Goal: Task Accomplishment & Management: Use online tool/utility

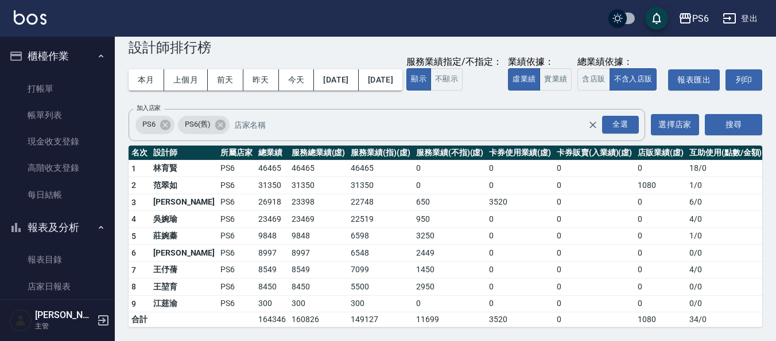
click at [59, 73] on ul "打帳單 帳單列表 現金收支登錄 高階收支登錄 每日結帳" at bounding box center [58, 142] width 106 height 142
click at [57, 104] on link "帳單列表" at bounding box center [58, 115] width 106 height 26
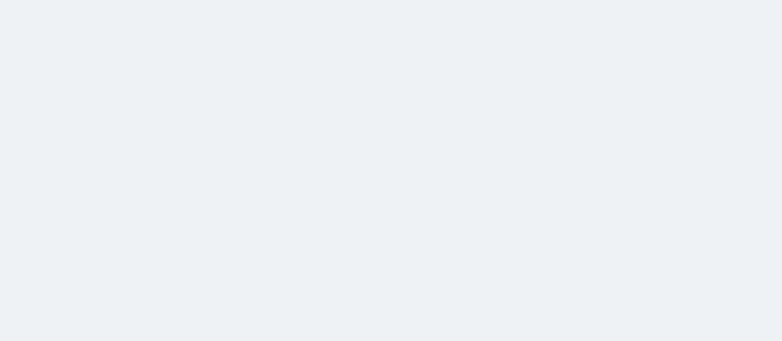
click at [75, 0] on html at bounding box center [391, 0] width 782 height 0
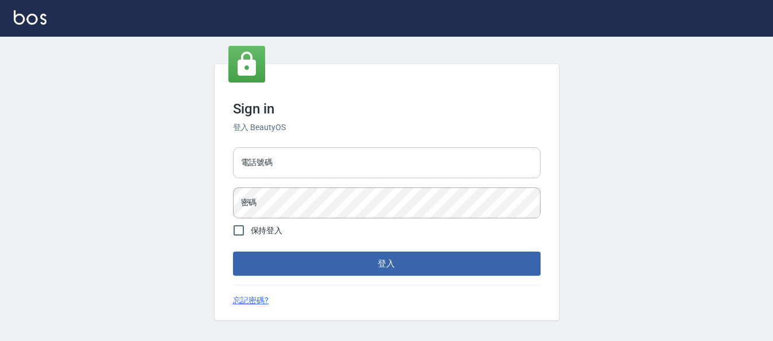
click at [348, 168] on input "電話號碼" at bounding box center [387, 162] width 308 height 31
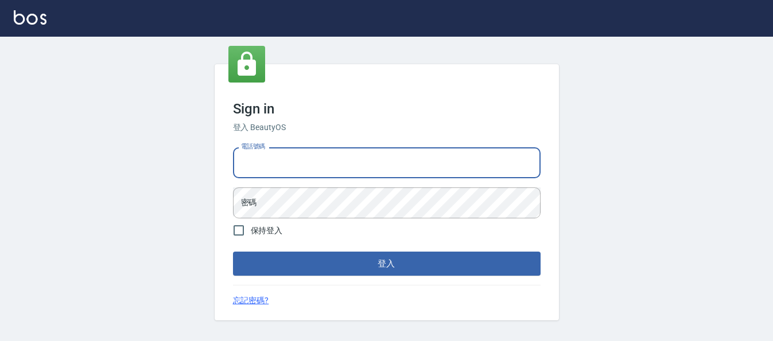
type input "0983811952"
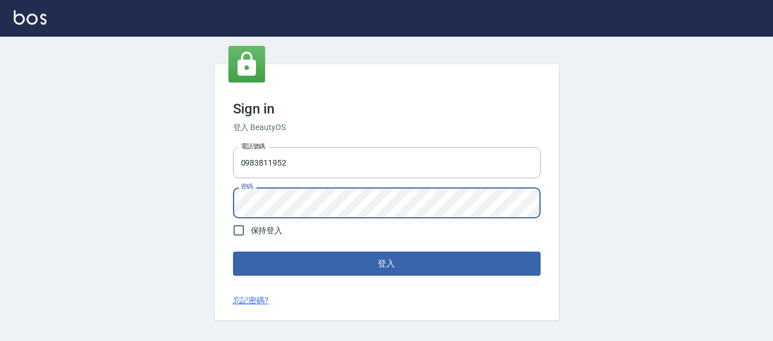
click at [233, 252] on button "登入" at bounding box center [387, 264] width 308 height 24
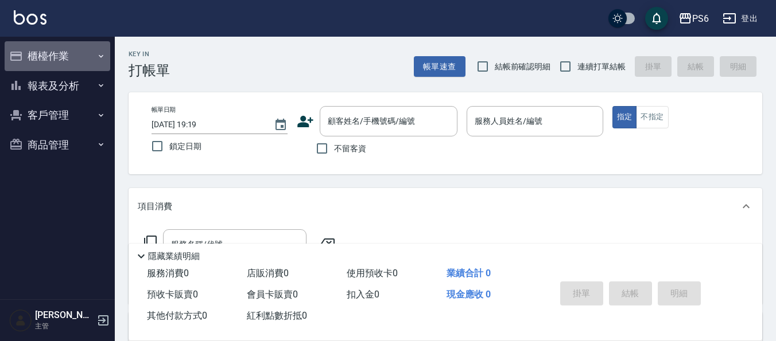
click at [75, 62] on button "櫃檯作業" at bounding box center [58, 56] width 106 height 30
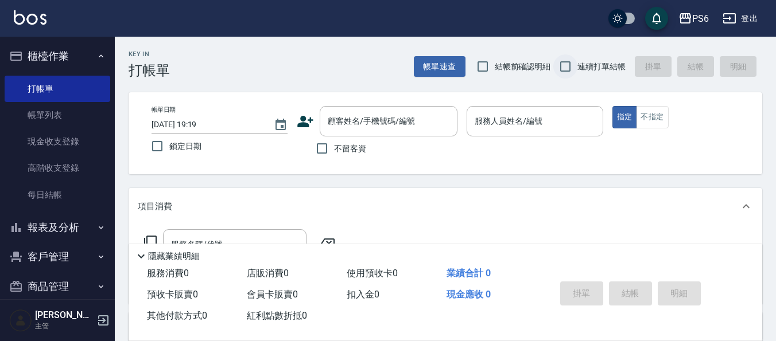
click at [573, 72] on input "連續打單結帳" at bounding box center [565, 67] width 24 height 24
checkbox input "true"
click at [535, 125] on div "服務人員姓名/編號 服務人員姓名/編號" at bounding box center [535, 121] width 136 height 30
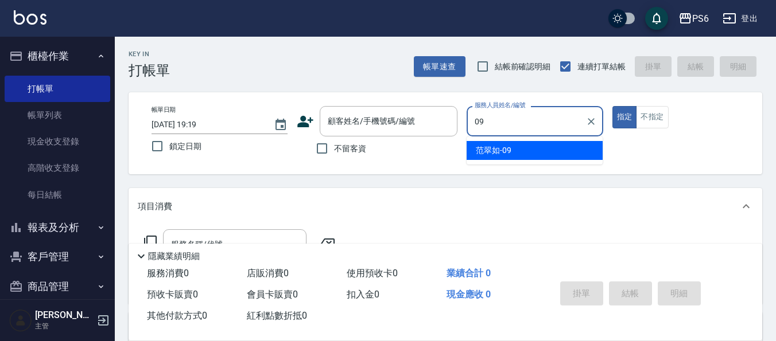
click at [511, 151] on span "[PERSON_NAME]-09" at bounding box center [494, 151] width 36 height 12
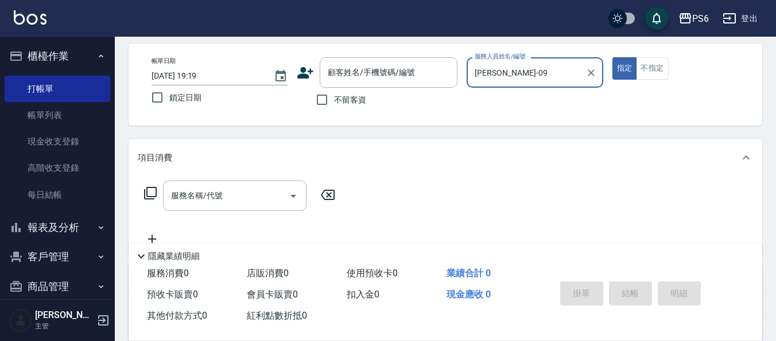
scroll to position [115, 0]
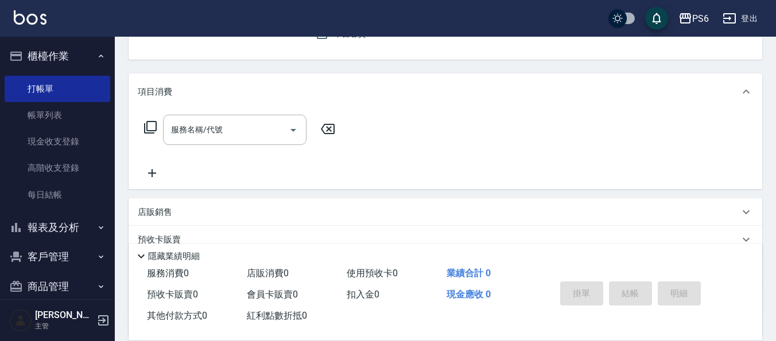
type input "[PERSON_NAME]-09"
click at [149, 122] on icon at bounding box center [150, 127] width 13 height 13
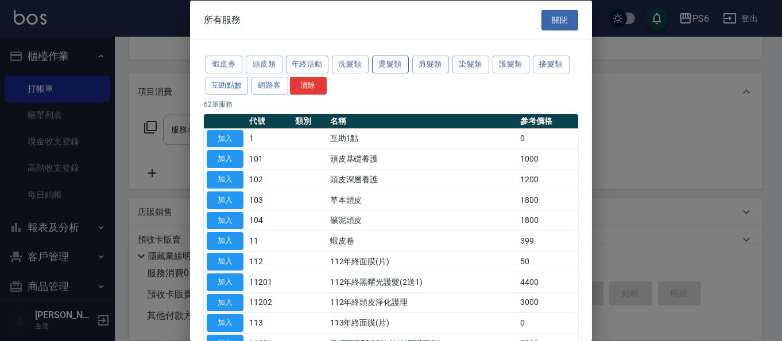
click at [391, 66] on button "燙髮類" at bounding box center [390, 65] width 37 height 18
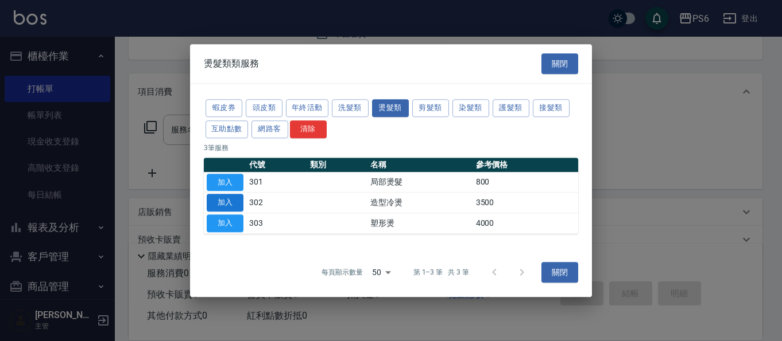
click at [211, 203] on button "加入" at bounding box center [225, 204] width 37 height 18
type input "造型冷燙(302)"
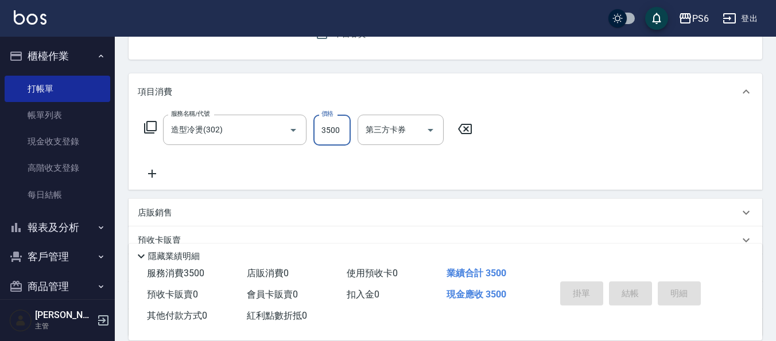
click at [347, 128] on input "3500" at bounding box center [331, 130] width 37 height 31
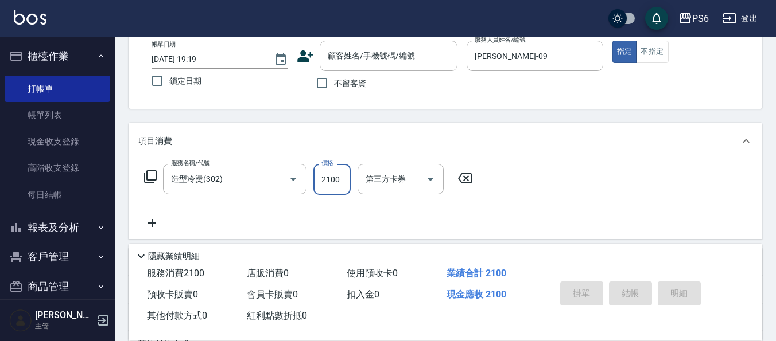
scroll to position [0, 0]
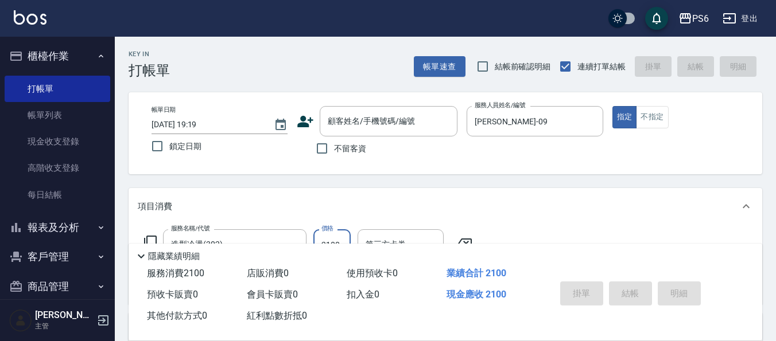
type input "2100"
click at [340, 146] on span "不留客資" at bounding box center [350, 149] width 32 height 12
click at [334, 146] on input "不留客資" at bounding box center [322, 149] width 24 height 24
checkbox input "true"
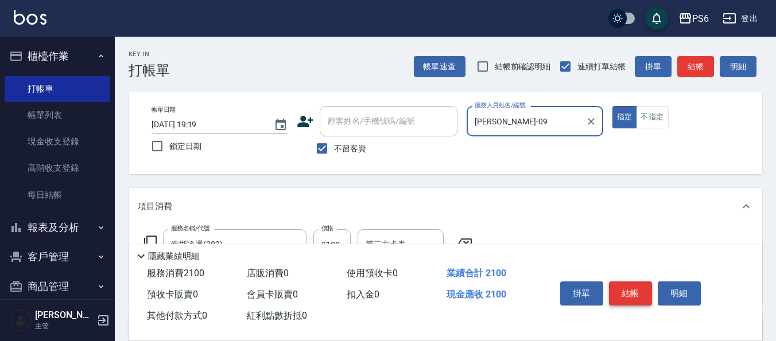
click at [632, 296] on button "結帳" at bounding box center [630, 294] width 43 height 24
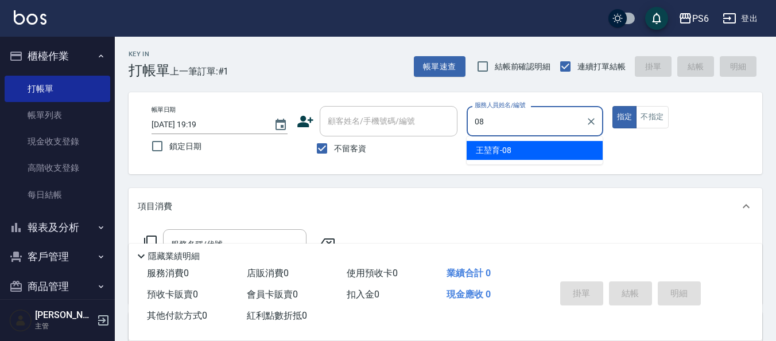
click at [539, 149] on div "[PERSON_NAME]-08" at bounding box center [535, 150] width 136 height 19
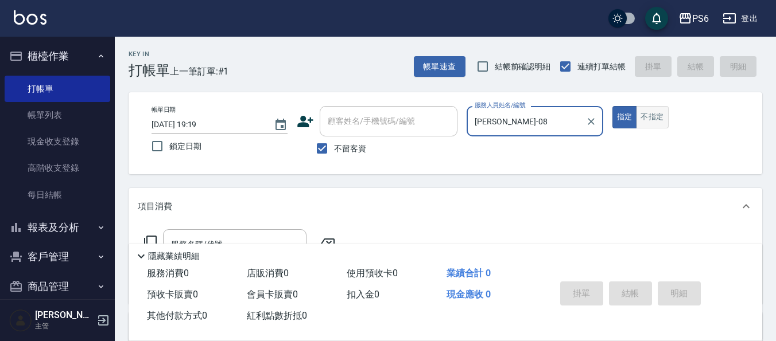
type input "[PERSON_NAME]-08"
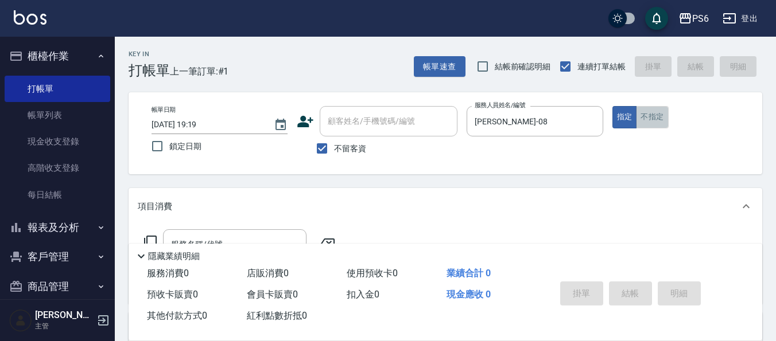
click at [646, 122] on button "不指定" at bounding box center [652, 117] width 32 height 22
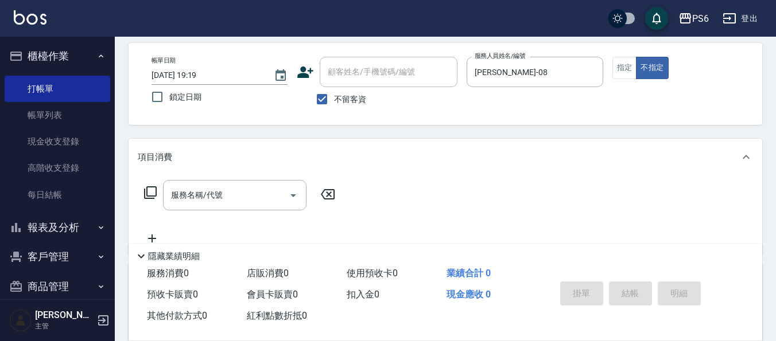
scroll to position [115, 0]
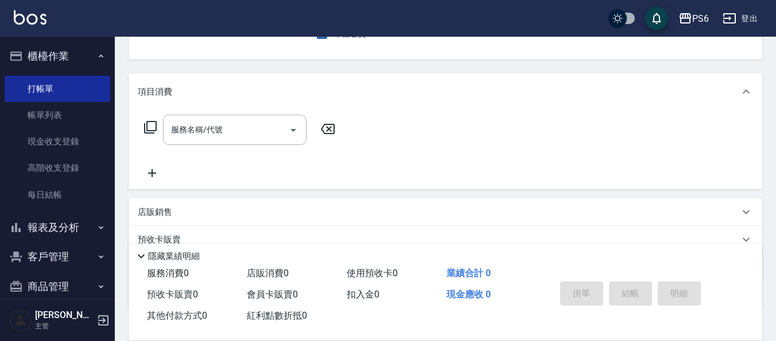
click at [149, 126] on icon at bounding box center [150, 128] width 14 height 14
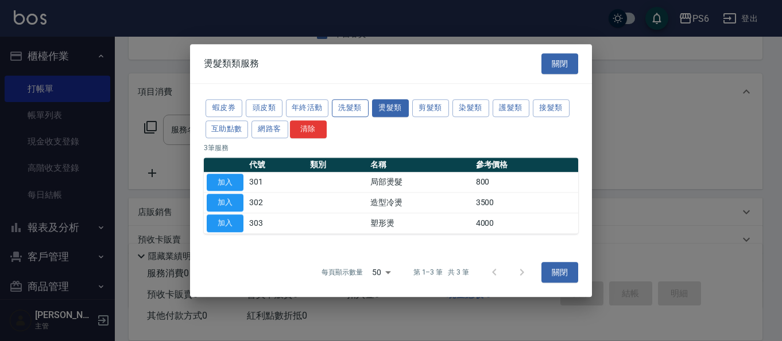
click at [348, 111] on button "洗髮類" at bounding box center [350, 108] width 37 height 18
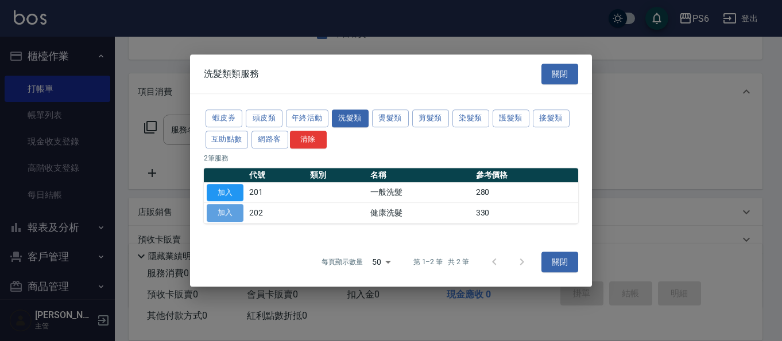
click at [223, 212] on button "加入" at bounding box center [225, 213] width 37 height 18
type input "健康洗髮(202)"
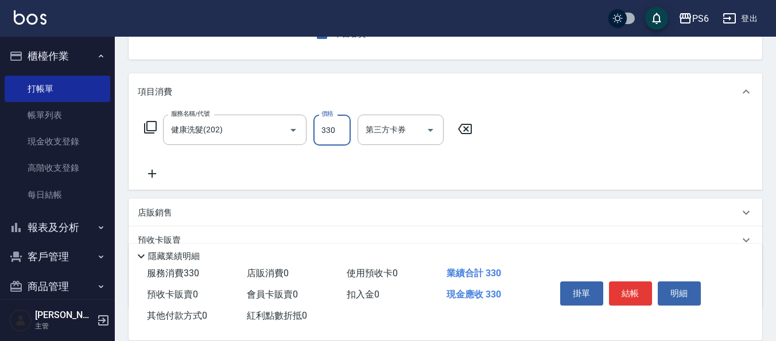
click at [325, 137] on input "330" at bounding box center [331, 130] width 37 height 31
type input "350"
click at [151, 170] on icon at bounding box center [152, 174] width 29 height 14
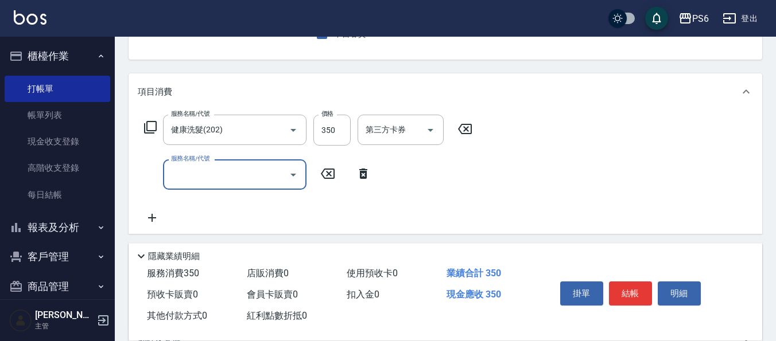
click at [184, 175] on input "服務名稱/代號" at bounding box center [226, 175] width 116 height 20
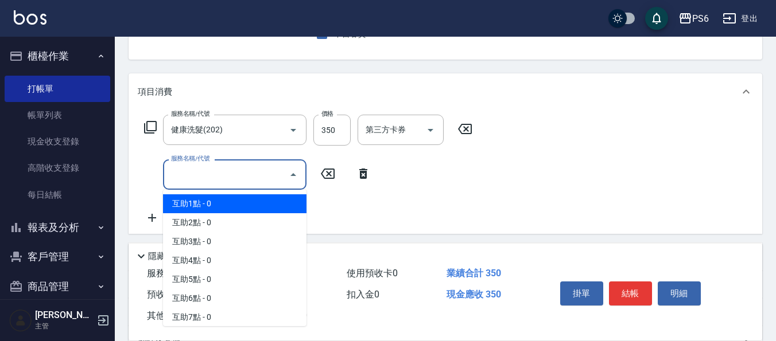
click at [217, 204] on span "互助1點 - 0" at bounding box center [234, 204] width 143 height 19
type input "互助1點(1)"
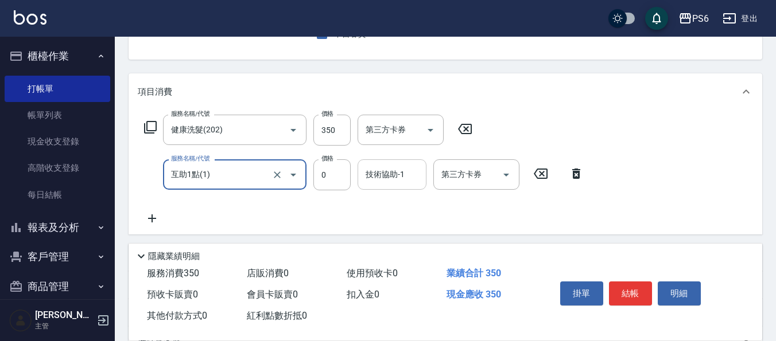
click at [409, 178] on input "技術協助-1" at bounding box center [392, 175] width 59 height 20
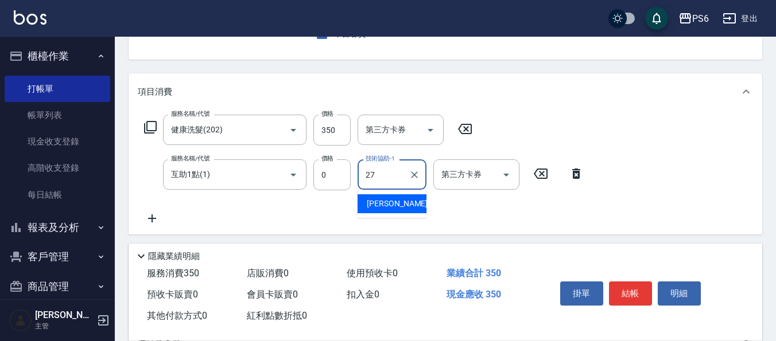
click at [378, 197] on div "[PERSON_NAME]-27" at bounding box center [392, 204] width 69 height 19
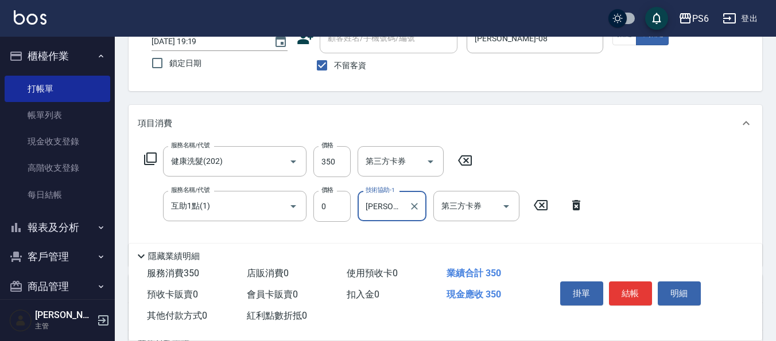
scroll to position [57, 0]
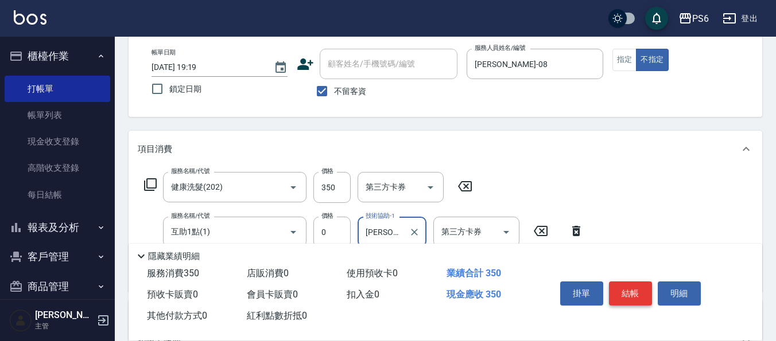
type input "[PERSON_NAME]-27"
click at [623, 283] on button "結帳" at bounding box center [630, 294] width 43 height 24
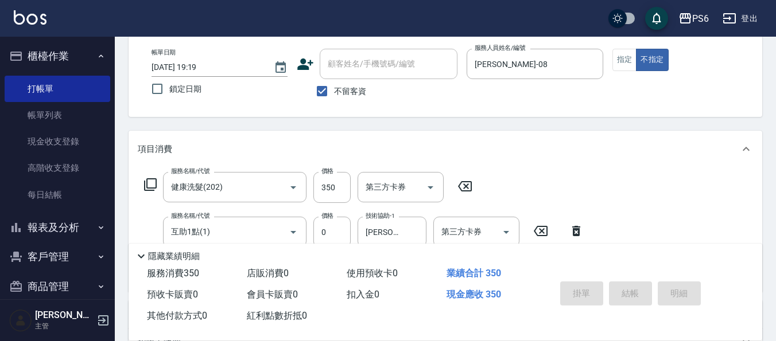
type input "[DATE] 19:20"
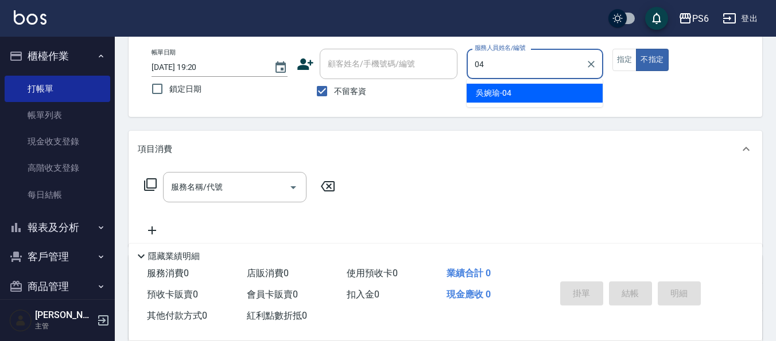
drag, startPoint x: 499, startPoint y: 94, endPoint x: 514, endPoint y: 94, distance: 14.9
click at [500, 94] on span "[PERSON_NAME]-04" at bounding box center [494, 93] width 36 height 12
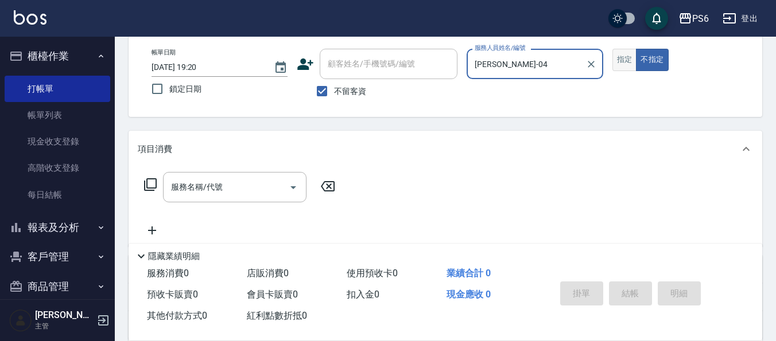
type input "[PERSON_NAME]-04"
click at [632, 65] on button "指定" at bounding box center [624, 60] width 25 height 22
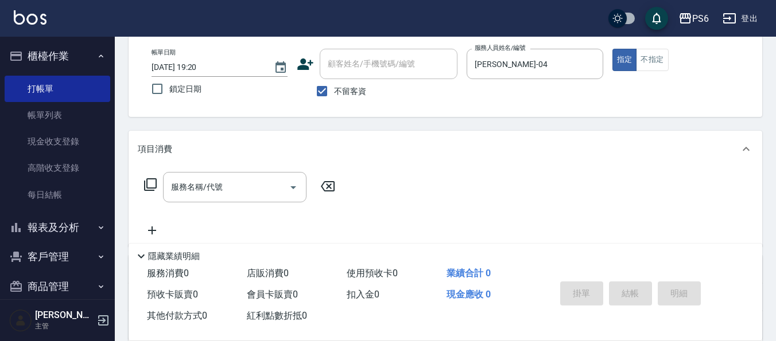
click at [152, 182] on icon at bounding box center [150, 185] width 14 height 14
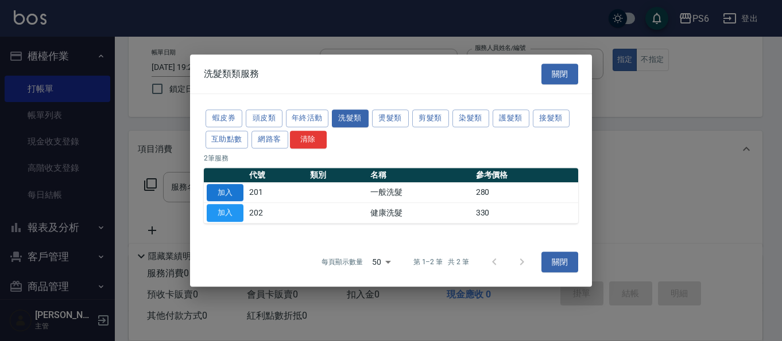
click at [228, 186] on button "加入" at bounding box center [225, 193] width 37 height 18
type input "一般洗髮(201)"
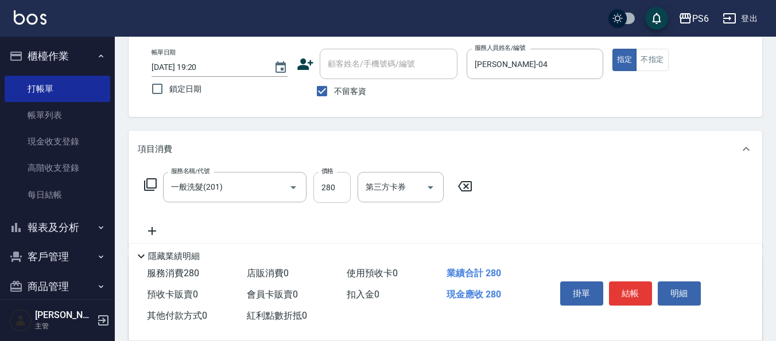
click at [345, 190] on input "280" at bounding box center [331, 187] width 37 height 31
type input "300"
click at [154, 228] on icon at bounding box center [152, 231] width 29 height 14
click at [204, 220] on label "服務名稱/代號" at bounding box center [190, 216] width 38 height 9
click at [204, 222] on input "服務名稱/代號" at bounding box center [226, 232] width 116 height 20
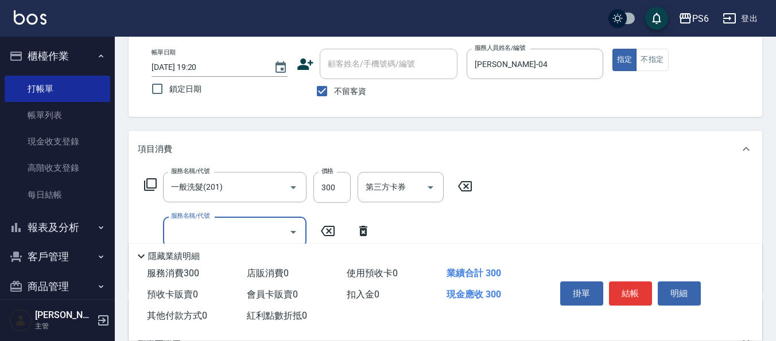
click at [208, 219] on label "服務名稱/代號" at bounding box center [190, 216] width 38 height 9
click at [208, 222] on input "服務名稱/代號" at bounding box center [226, 232] width 116 height 20
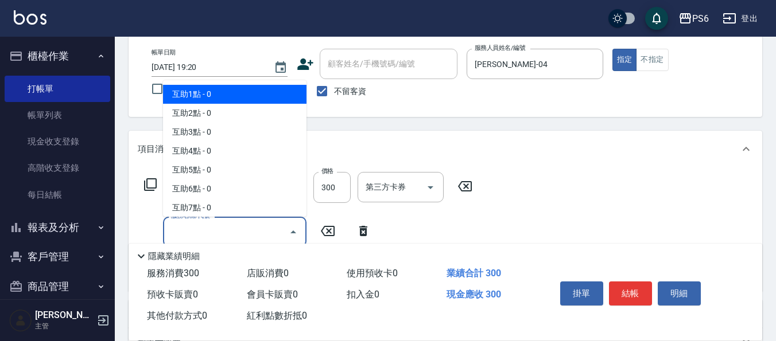
click at [209, 231] on input "服務名稱/代號" at bounding box center [226, 232] width 116 height 20
click at [215, 92] on span "互助1點 - 0" at bounding box center [234, 94] width 143 height 19
type input "互助1點(1)"
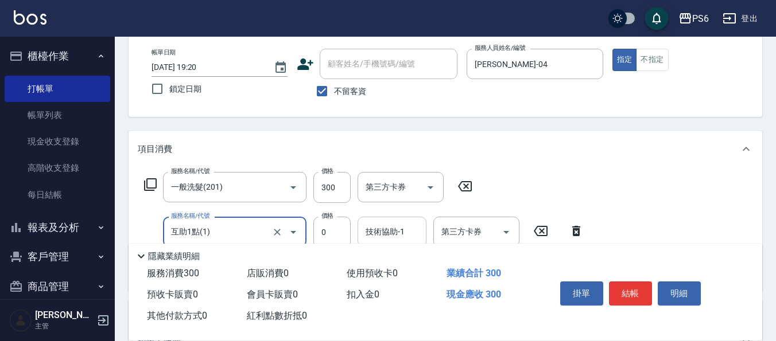
click at [383, 229] on div "技術協助-1 技術協助-1" at bounding box center [392, 232] width 69 height 30
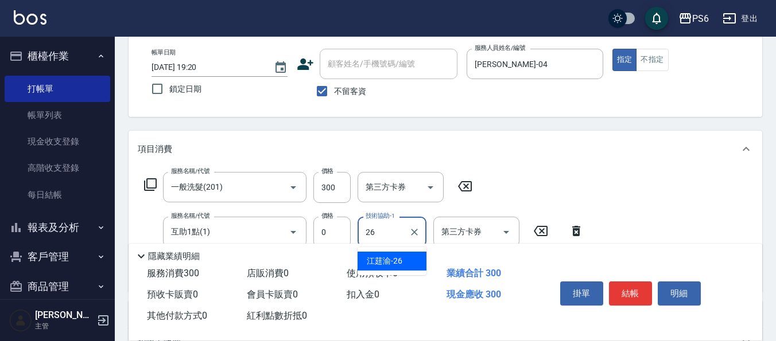
click at [393, 262] on span "[PERSON_NAME] -26" at bounding box center [385, 261] width 36 height 12
type input "[PERSON_NAME]-26"
click at [632, 294] on button "結帳" at bounding box center [630, 294] width 43 height 24
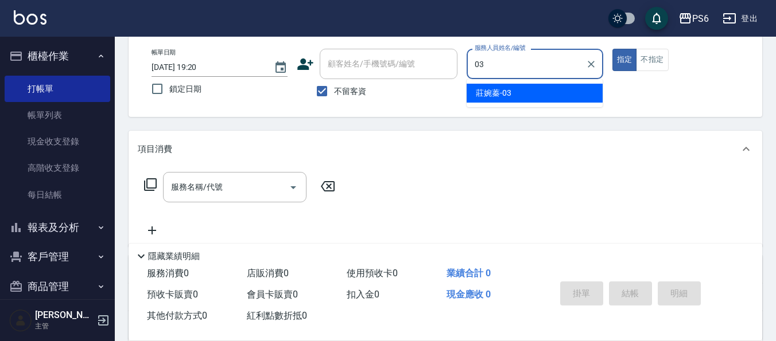
click at [570, 96] on div "[PERSON_NAME]-03" at bounding box center [535, 93] width 136 height 19
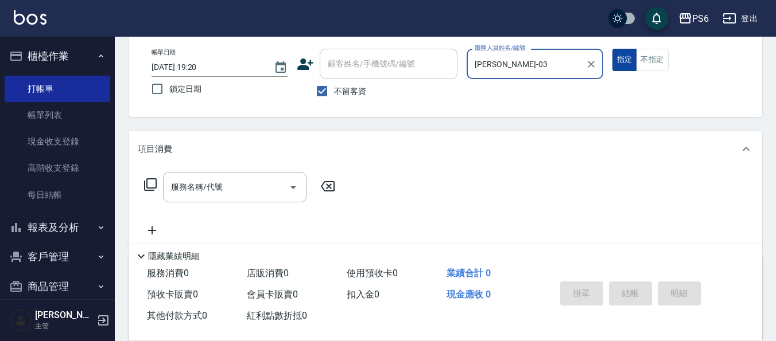
type input "[PERSON_NAME]-03"
click at [650, 57] on button "不指定" at bounding box center [652, 60] width 32 height 22
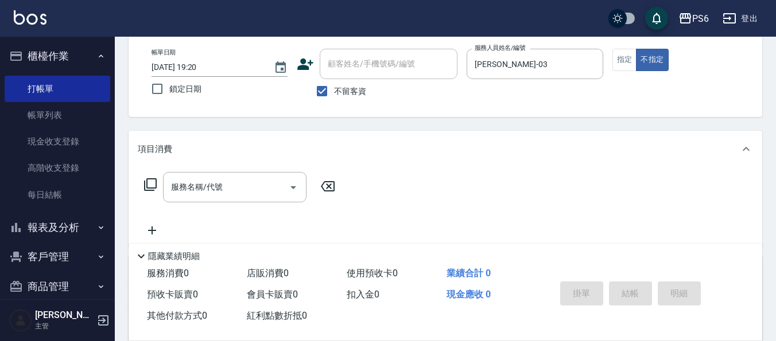
click at [153, 186] on icon at bounding box center [150, 185] width 14 height 14
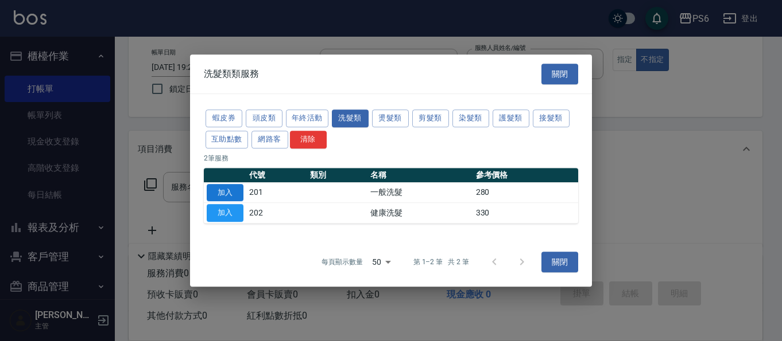
click at [236, 196] on button "加入" at bounding box center [225, 193] width 37 height 18
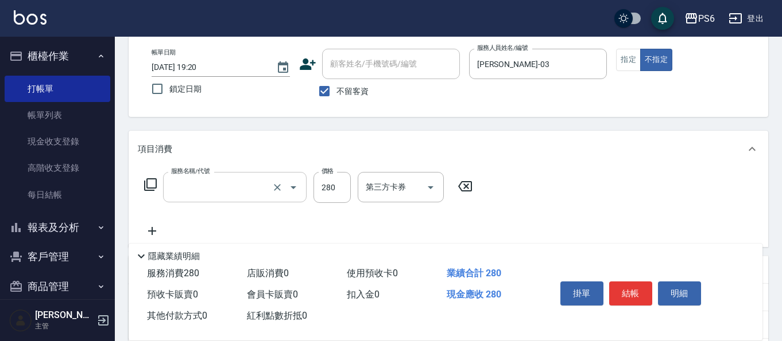
type input "一般洗髮(201)"
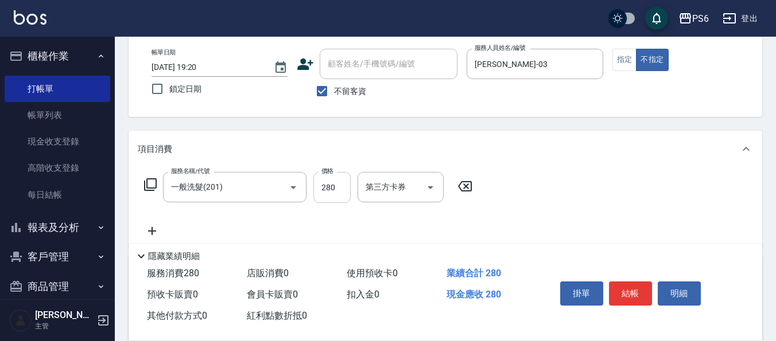
click at [322, 186] on input "280" at bounding box center [331, 187] width 37 height 31
type input "400"
click at [636, 287] on button "結帳" at bounding box center [630, 294] width 43 height 24
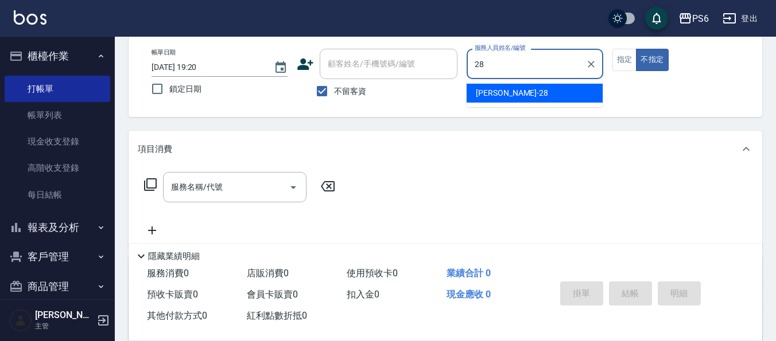
click at [581, 95] on div "[PERSON_NAME] -28" at bounding box center [535, 93] width 136 height 19
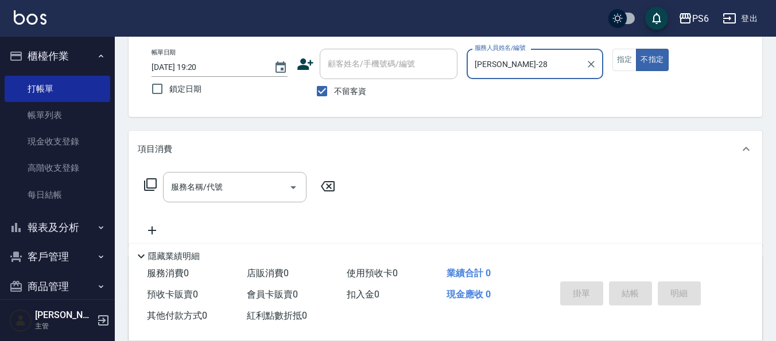
type input "[PERSON_NAME]-28"
click at [146, 187] on icon at bounding box center [150, 185] width 14 height 14
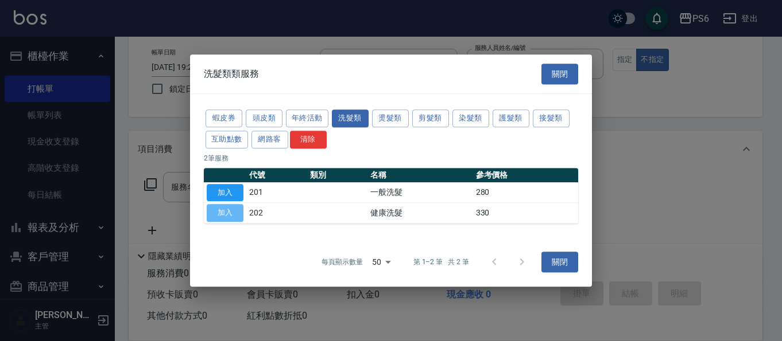
drag, startPoint x: 223, startPoint y: 208, endPoint x: 286, endPoint y: 208, distance: 62.6
click at [224, 209] on button "加入" at bounding box center [225, 213] width 37 height 18
type input "健康洗髮(202)"
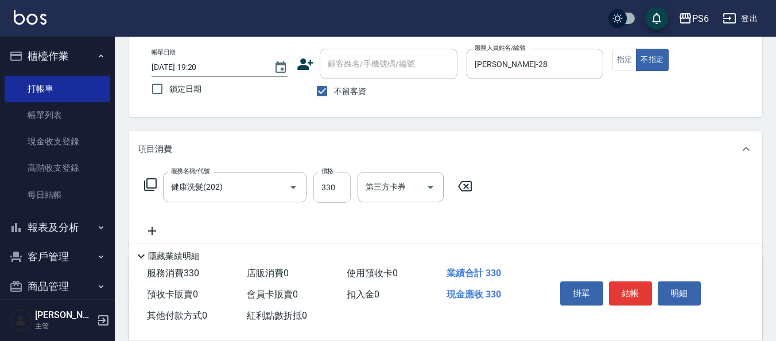
click at [341, 190] on input "330" at bounding box center [331, 187] width 37 height 31
type input "300"
click at [628, 283] on button "結帳" at bounding box center [630, 294] width 43 height 24
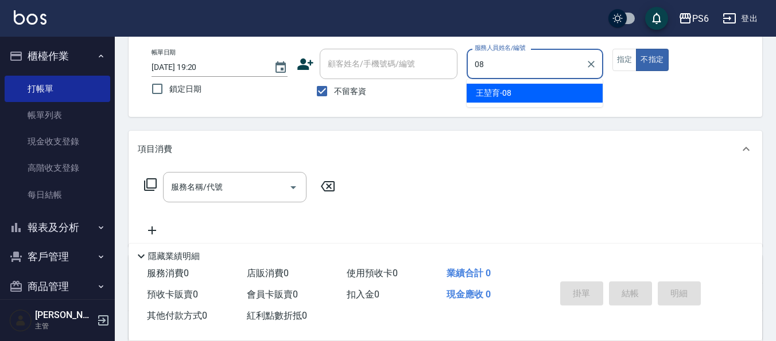
click at [507, 94] on span "[PERSON_NAME]-08" at bounding box center [494, 93] width 36 height 12
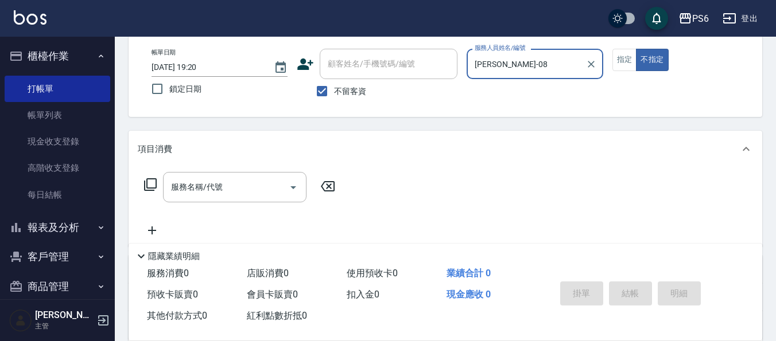
type input "[PERSON_NAME]-08"
click at [145, 187] on icon at bounding box center [150, 184] width 13 height 13
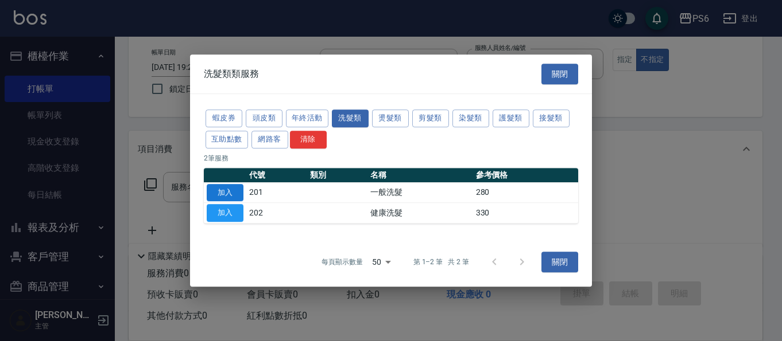
click at [228, 198] on button "加入" at bounding box center [225, 193] width 37 height 18
type input "一般洗髮(201)"
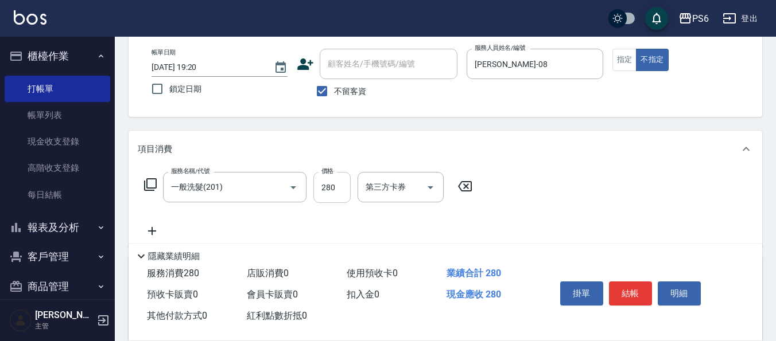
click at [324, 191] on input "280" at bounding box center [331, 187] width 37 height 31
type input "300"
click at [632, 294] on button "結帳" at bounding box center [630, 294] width 43 height 24
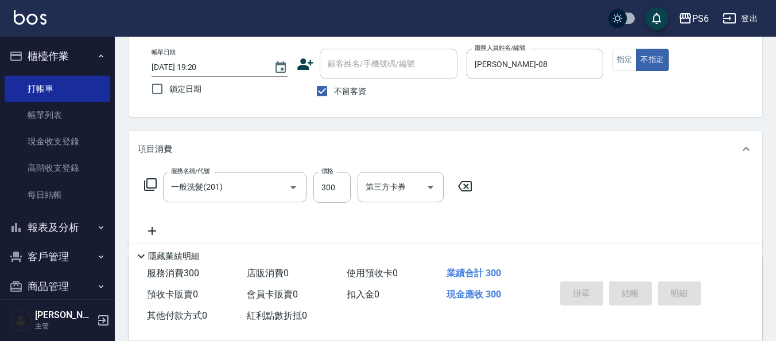
type input "[DATE] 19:21"
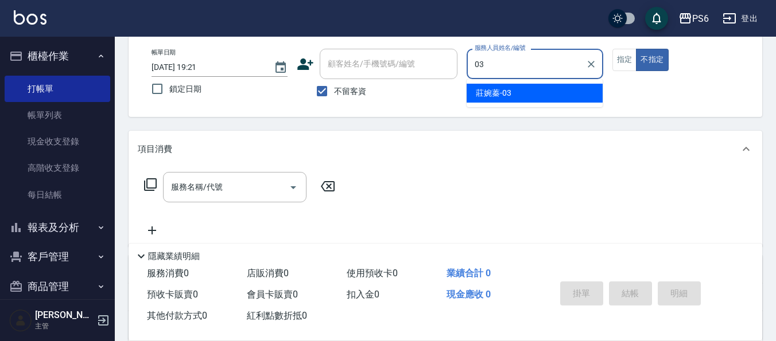
click at [546, 90] on div "[PERSON_NAME]-03" at bounding box center [535, 93] width 136 height 19
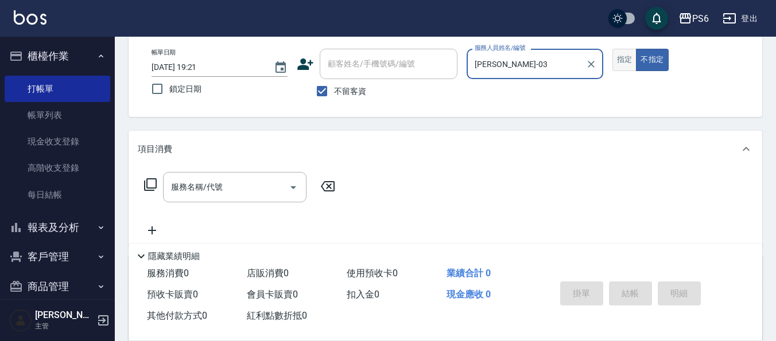
type input "[PERSON_NAME]-03"
click at [634, 56] on button "指定" at bounding box center [624, 60] width 25 height 22
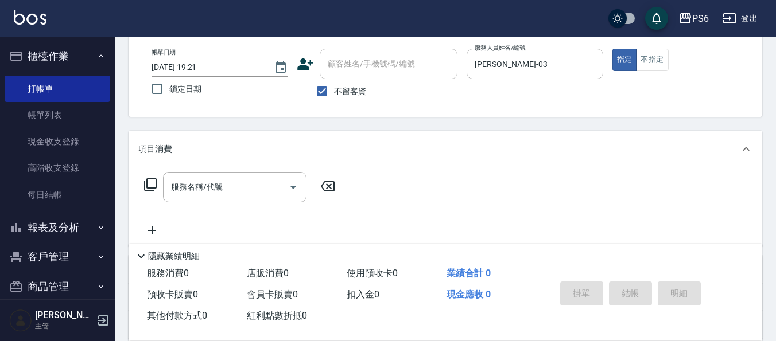
click at [151, 188] on icon at bounding box center [150, 185] width 14 height 14
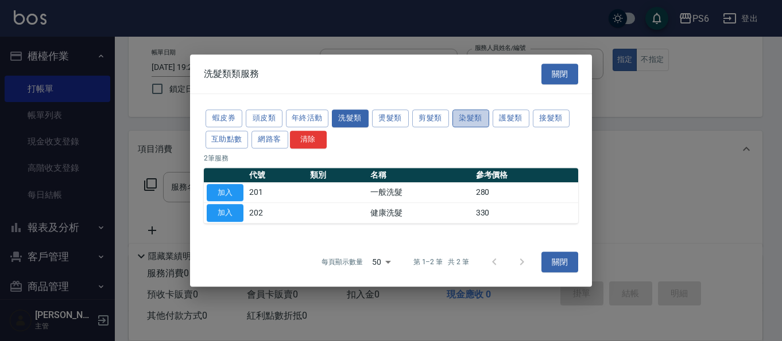
click at [463, 121] on button "染髮類" at bounding box center [470, 119] width 37 height 18
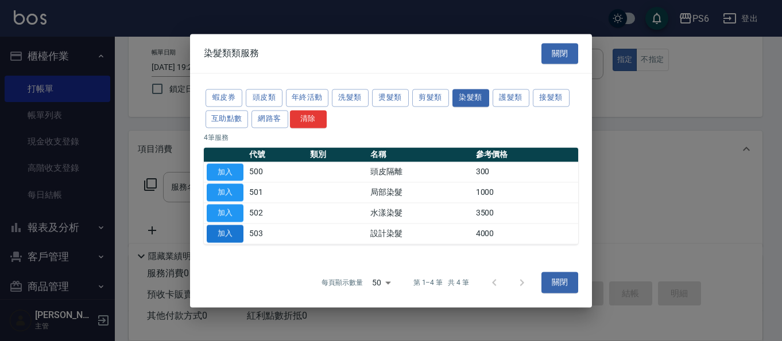
click at [234, 233] on button "加入" at bounding box center [225, 234] width 37 height 18
type input "設計染髮(503)"
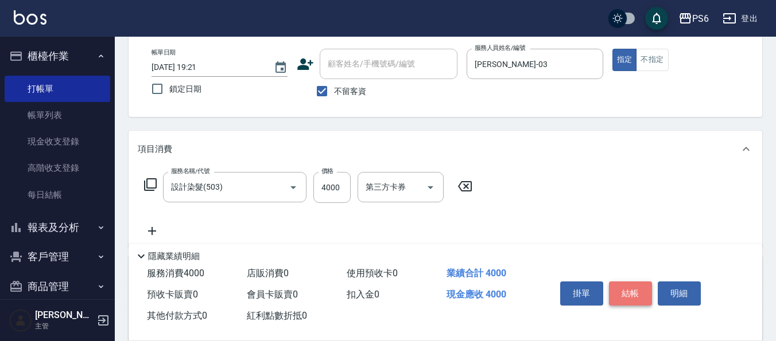
click at [635, 289] on button "結帳" at bounding box center [630, 294] width 43 height 24
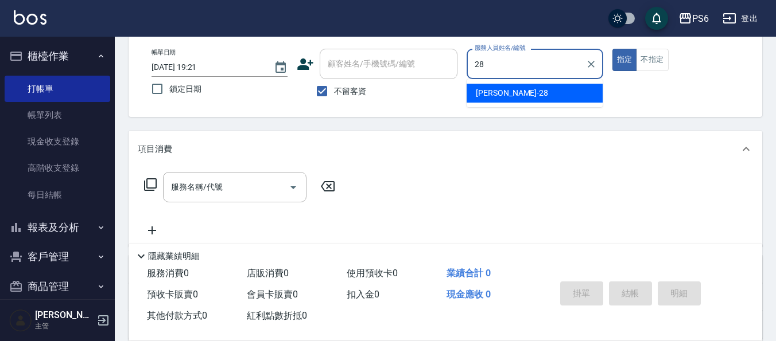
drag, startPoint x: 580, startPoint y: 83, endPoint x: 541, endPoint y: 126, distance: 58.5
click at [580, 83] on ul "[PERSON_NAME] -28" at bounding box center [535, 93] width 136 height 28
type input "28"
drag, startPoint x: 542, startPoint y: 109, endPoint x: 543, endPoint y: 98, distance: 11.5
click at [543, 107] on div "帳單日期 [DATE] 19:21 鎖定日期 顧客姓名/手機號碼/編號 顧客姓名/手機號碼/編號 不留客資 服務人員姓名/編號 服務人員姓名/編號 指定 不指定" at bounding box center [446, 76] width 634 height 82
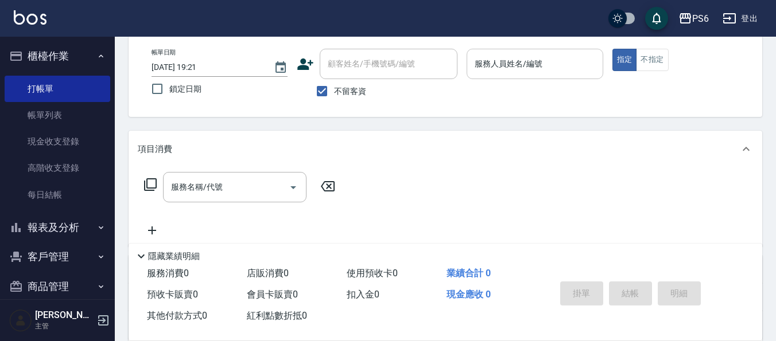
click at [516, 55] on div "服務人員姓名/編號 服務人員姓名/編號" at bounding box center [535, 64] width 136 height 30
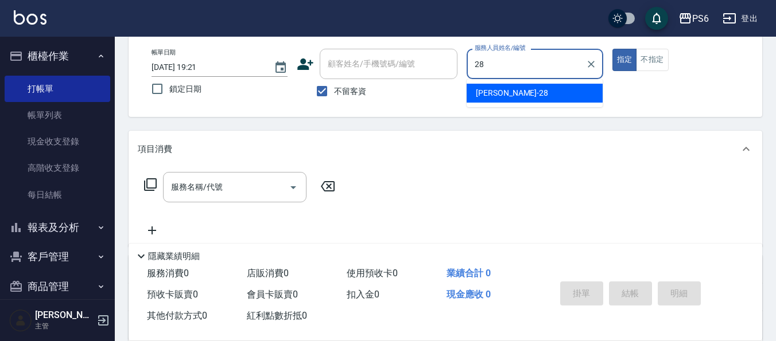
click at [494, 81] on ul "[PERSON_NAME] -28" at bounding box center [535, 93] width 136 height 28
click at [495, 91] on span "[PERSON_NAME] -28" at bounding box center [512, 93] width 72 height 12
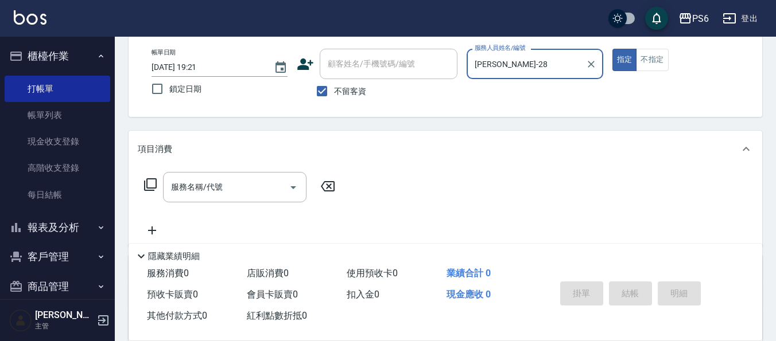
type input "[PERSON_NAME]-28"
click at [146, 191] on icon at bounding box center [150, 184] width 13 height 13
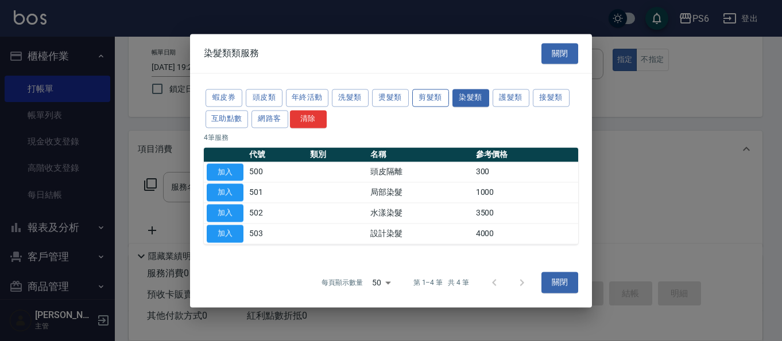
click at [433, 99] on button "剪髮類" at bounding box center [430, 98] width 37 height 18
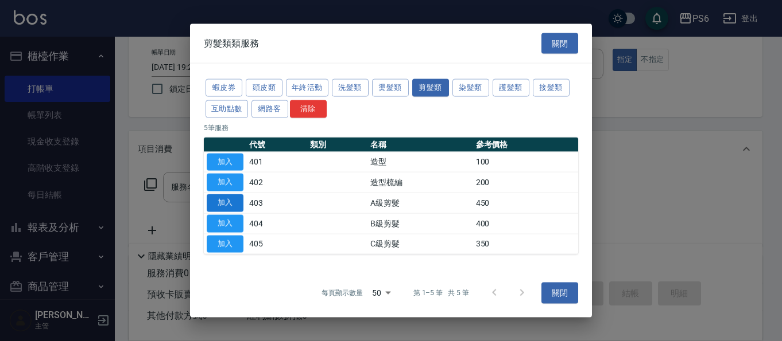
click at [213, 204] on button "加入" at bounding box center [225, 204] width 37 height 18
type input "A級剪髮(403)"
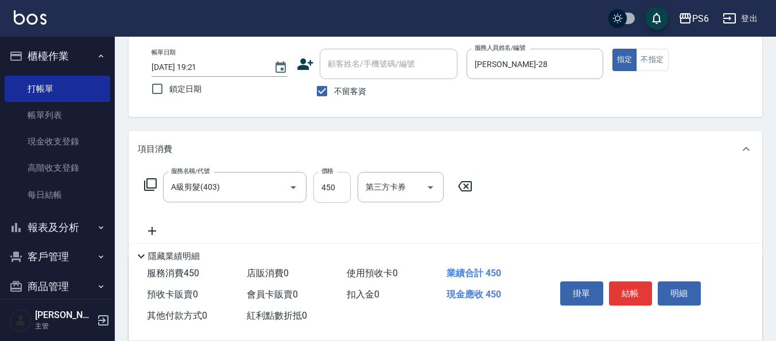
click at [337, 183] on input "450" at bounding box center [331, 187] width 37 height 31
type input "650"
click at [158, 228] on icon at bounding box center [152, 231] width 29 height 14
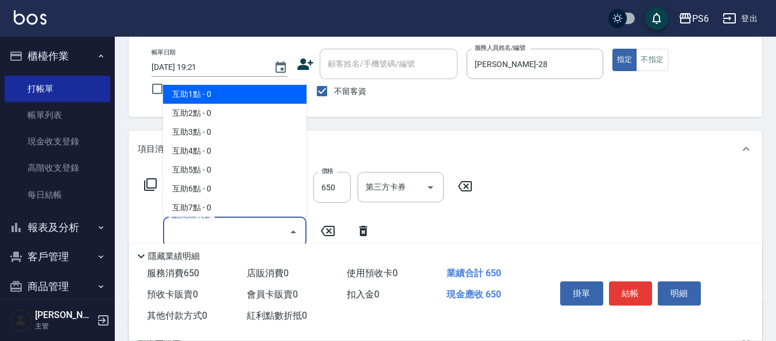
drag, startPoint x: 189, startPoint y: 229, endPoint x: 211, endPoint y: 204, distance: 33.3
click at [189, 228] on input "服務名稱/代號" at bounding box center [226, 232] width 116 height 20
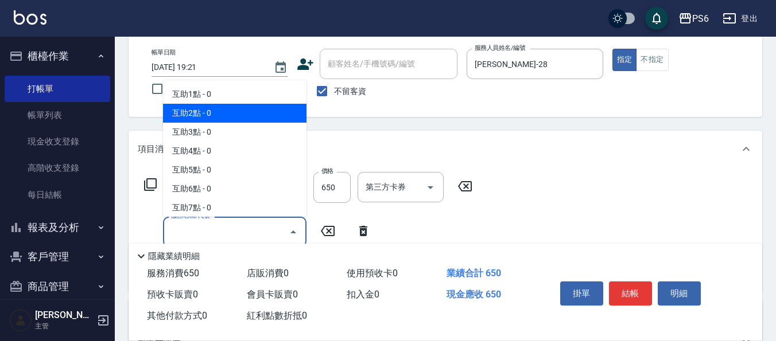
click at [234, 119] on span "互助2點 - 0" at bounding box center [234, 113] width 143 height 19
type input "互助2點(2)"
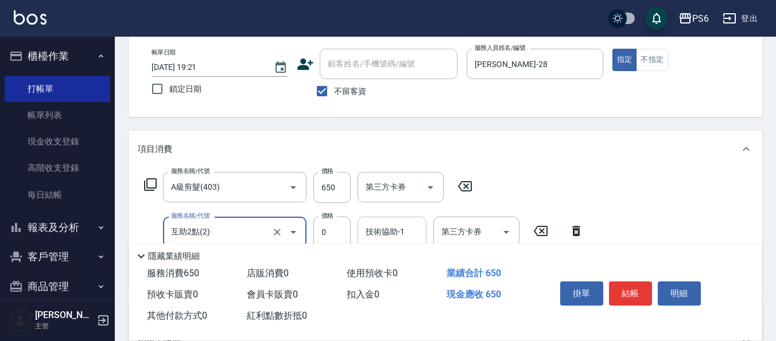
click at [383, 228] on div "技術協助-1 技術協助-1" at bounding box center [392, 232] width 69 height 30
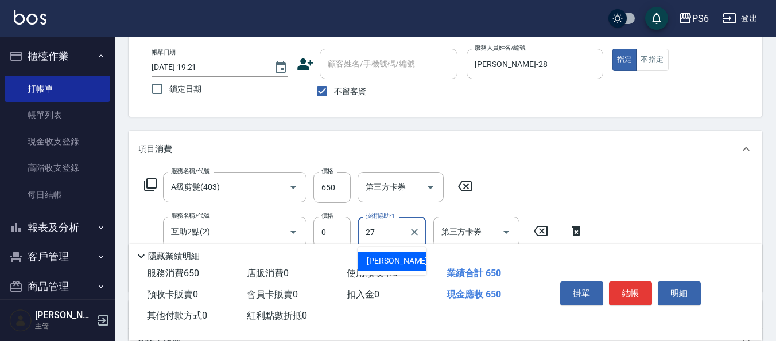
click at [383, 262] on span "[PERSON_NAME]-27" at bounding box center [403, 261] width 72 height 12
type input "[PERSON_NAME]-27"
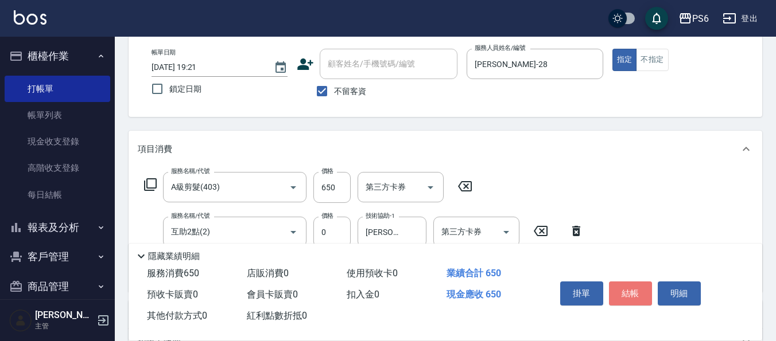
drag, startPoint x: 643, startPoint y: 296, endPoint x: 636, endPoint y: 293, distance: 6.7
click at [642, 296] on button "結帳" at bounding box center [630, 294] width 43 height 24
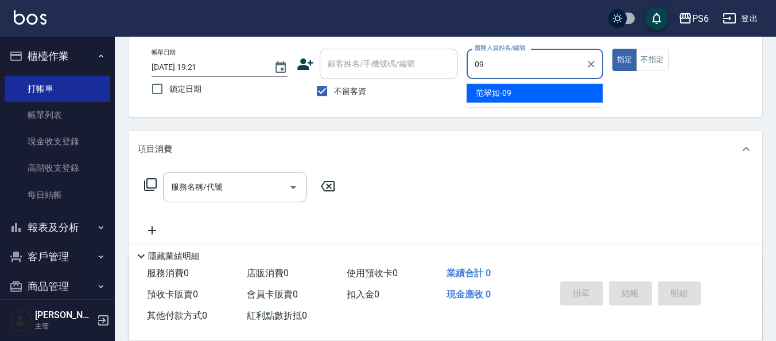
click at [516, 98] on div "[PERSON_NAME]-09" at bounding box center [535, 93] width 136 height 19
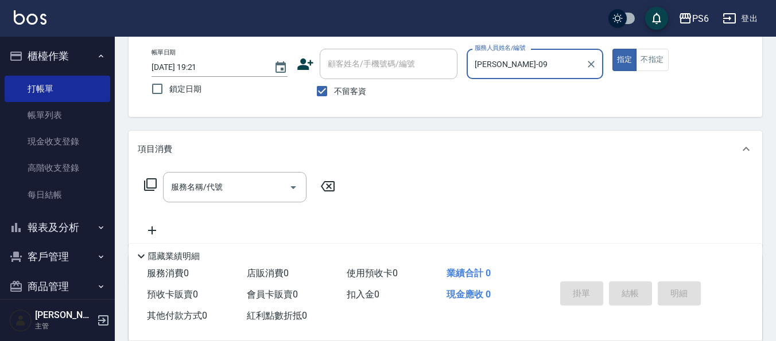
type input "[PERSON_NAME]-09"
click at [147, 186] on icon at bounding box center [150, 184] width 13 height 13
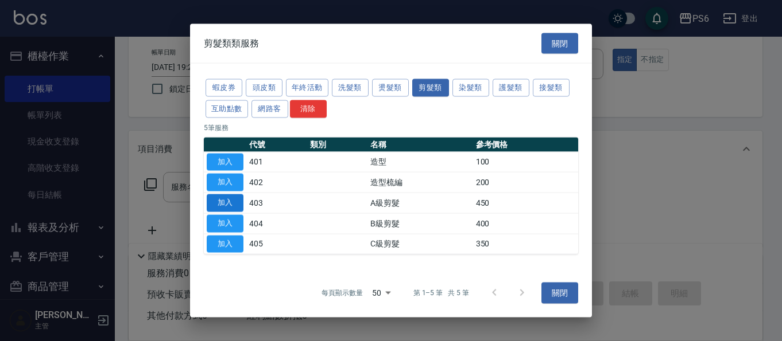
drag, startPoint x: 216, startPoint y: 205, endPoint x: 281, endPoint y: 199, distance: 65.2
click at [217, 205] on button "加入" at bounding box center [225, 204] width 37 height 18
type input "A級剪髮(403)"
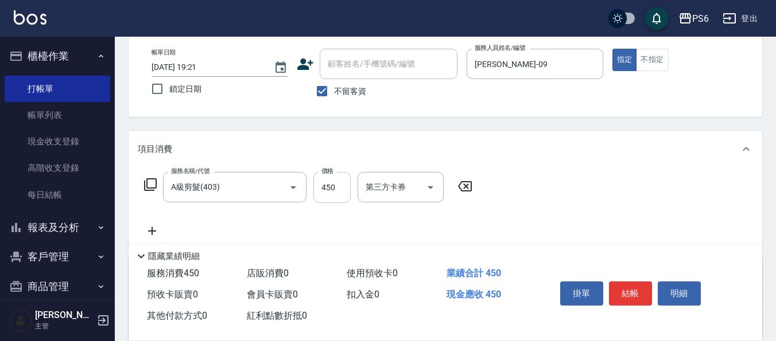
click at [344, 188] on input "450" at bounding box center [331, 187] width 37 height 31
type input "750"
click at [638, 290] on button "結帳" at bounding box center [630, 294] width 43 height 24
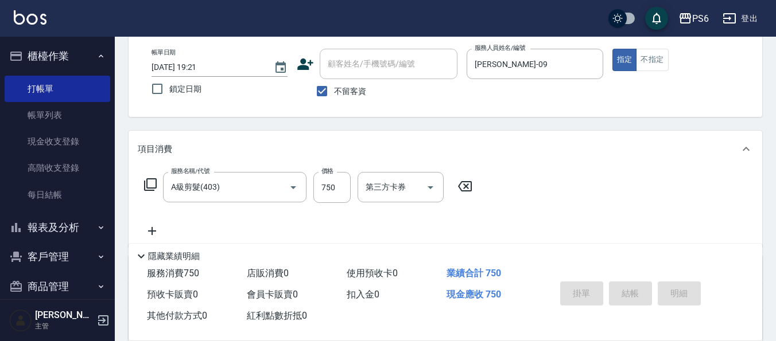
type input "[DATE] 19:22"
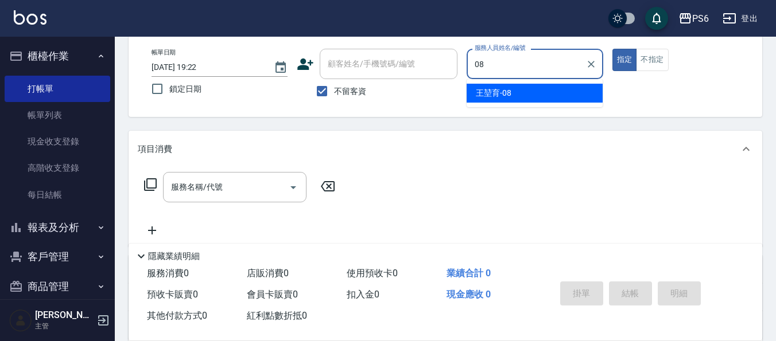
drag, startPoint x: 533, startPoint y: 87, endPoint x: 641, endPoint y: 87, distance: 108.5
click at [534, 87] on div "[PERSON_NAME]-08" at bounding box center [535, 93] width 136 height 19
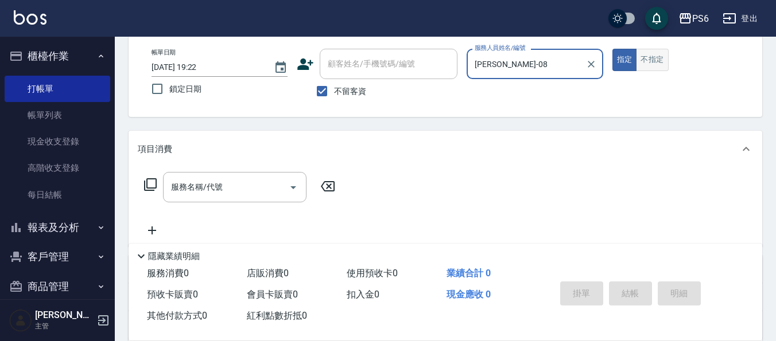
type input "[PERSON_NAME]-08"
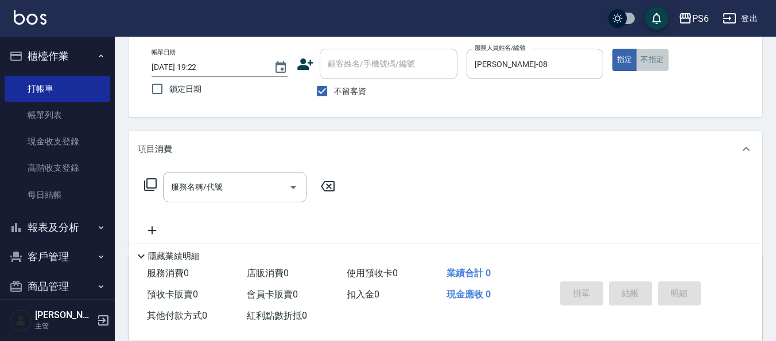
click at [649, 63] on button "不指定" at bounding box center [652, 60] width 32 height 22
click at [157, 185] on icon at bounding box center [150, 184] width 13 height 13
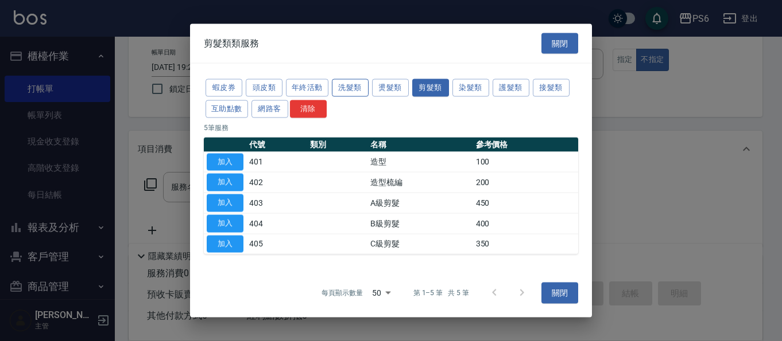
click at [362, 87] on button "洗髮類" at bounding box center [350, 88] width 37 height 18
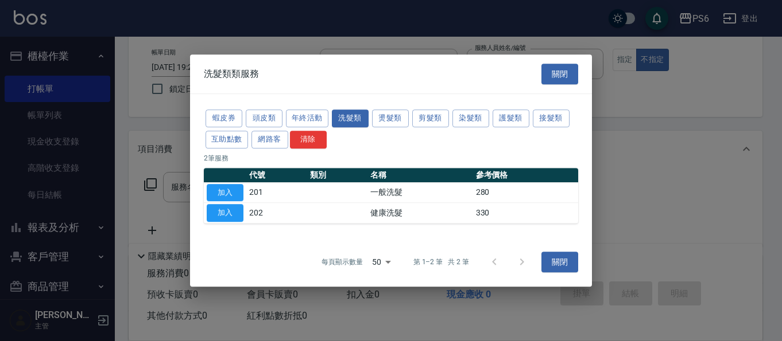
click at [228, 207] on button "加入" at bounding box center [225, 213] width 37 height 18
type input "健康洗髮(202)"
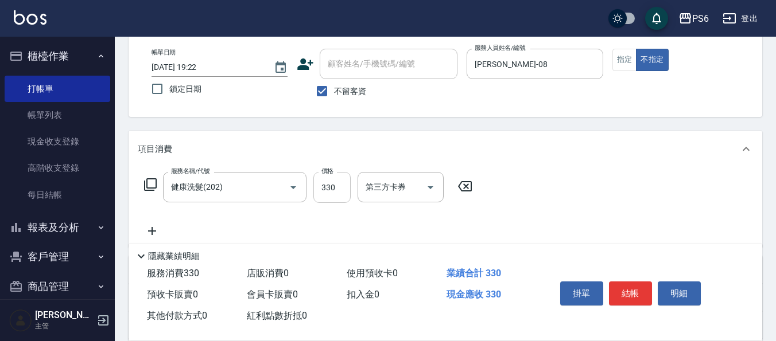
drag, startPoint x: 343, startPoint y: 189, endPoint x: 327, endPoint y: 180, distance: 18.2
click at [343, 189] on input "330" at bounding box center [331, 187] width 37 height 31
type input "350"
drag, startPoint x: 632, startPoint y: 284, endPoint x: 626, endPoint y: 285, distance: 6.4
click at [632, 285] on button "結帳" at bounding box center [630, 294] width 43 height 24
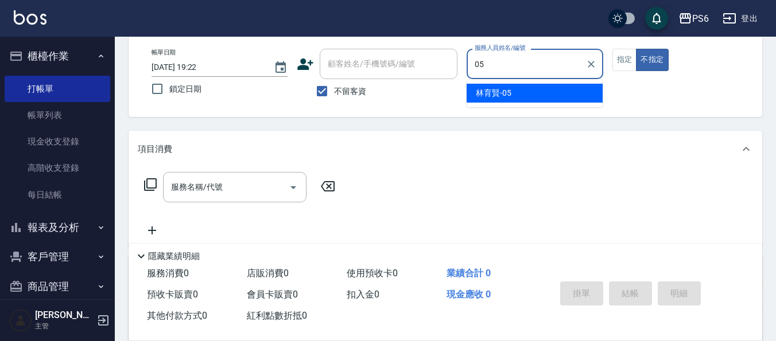
drag, startPoint x: 550, startPoint y: 89, endPoint x: 626, endPoint y: 71, distance: 77.8
click at [551, 89] on div "[PERSON_NAME]-05" at bounding box center [535, 93] width 136 height 19
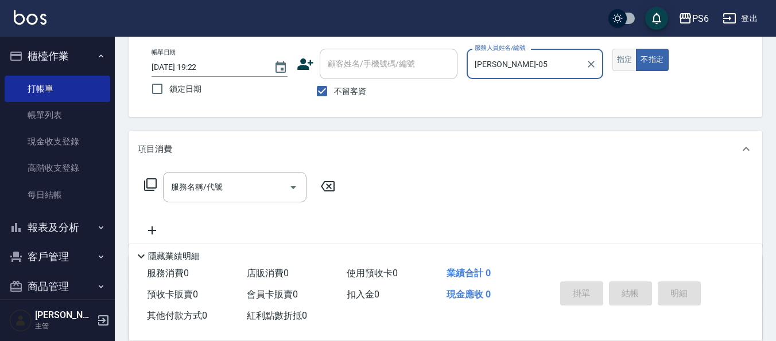
type input "[PERSON_NAME]-05"
drag, startPoint x: 634, startPoint y: 61, endPoint x: 261, endPoint y: 236, distance: 412.0
click at [634, 61] on button "指定" at bounding box center [624, 60] width 25 height 22
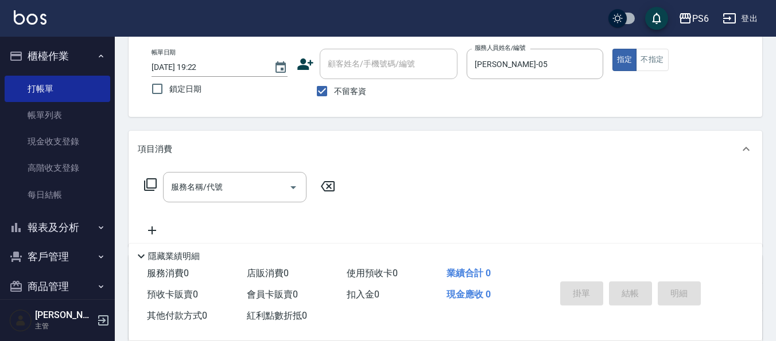
click at [154, 185] on icon at bounding box center [150, 185] width 14 height 14
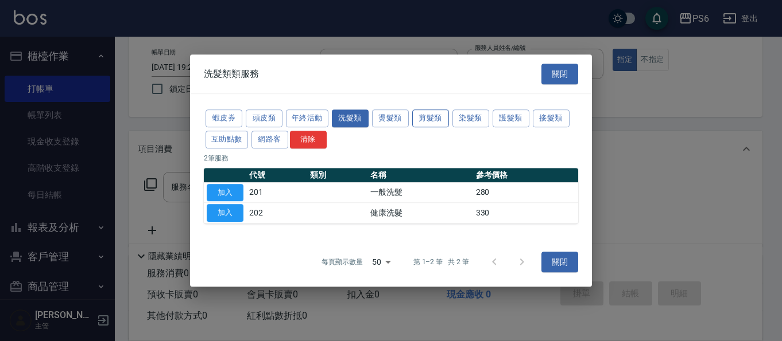
click at [427, 121] on button "剪髮類" at bounding box center [430, 119] width 37 height 18
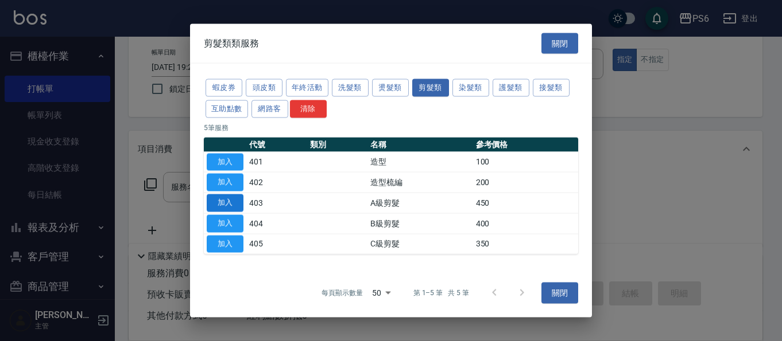
click at [219, 198] on button "加入" at bounding box center [225, 204] width 37 height 18
type input "A級剪髮(403)"
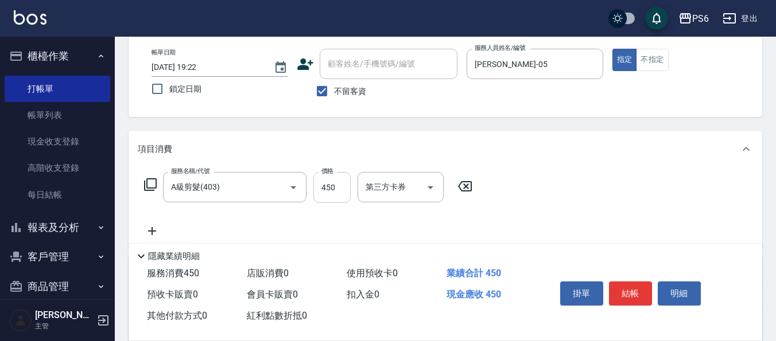
click at [341, 184] on input "450" at bounding box center [331, 187] width 37 height 31
type input "800"
drag, startPoint x: 633, startPoint y: 292, endPoint x: 627, endPoint y: 290, distance: 6.7
click at [633, 292] on button "結帳" at bounding box center [630, 294] width 43 height 24
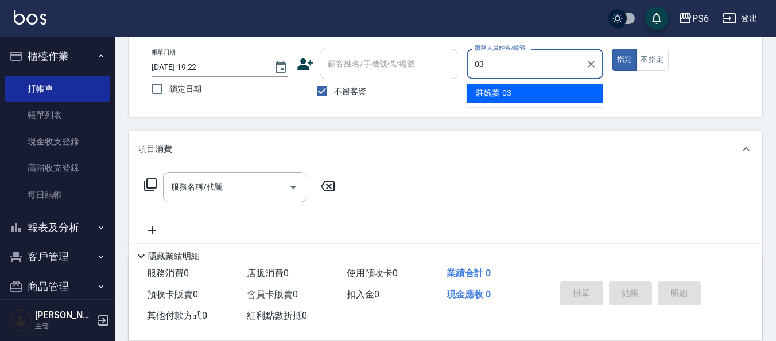
click at [520, 92] on div "[PERSON_NAME]-03" at bounding box center [535, 93] width 136 height 19
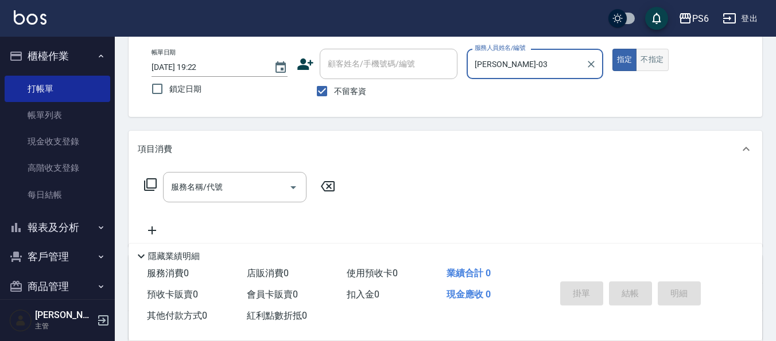
type input "[PERSON_NAME]-03"
click at [650, 62] on button "不指定" at bounding box center [652, 60] width 32 height 22
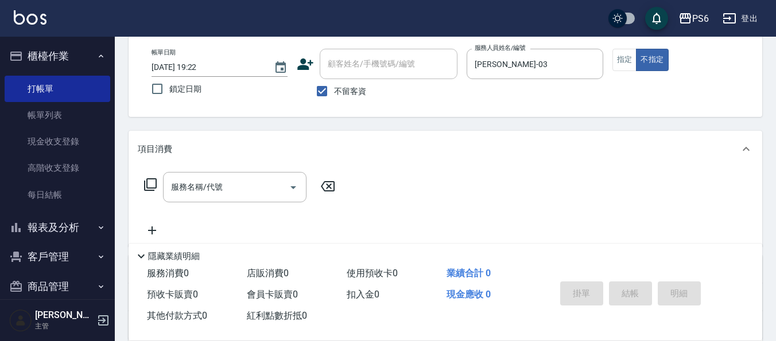
click at [141, 186] on div "服務名稱/代號 服務名稱/代號" at bounding box center [240, 187] width 204 height 30
click at [147, 186] on icon at bounding box center [150, 184] width 13 height 13
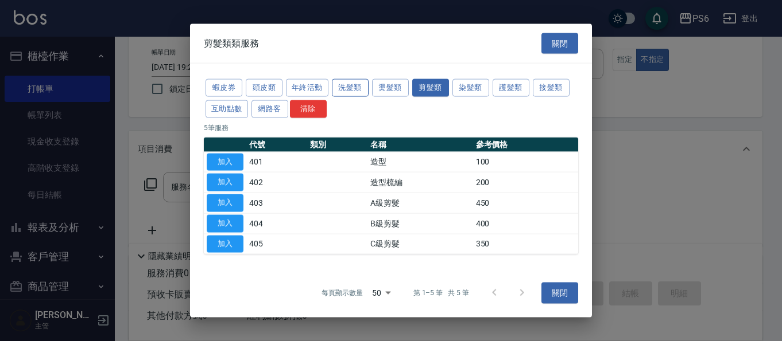
click at [350, 88] on button "洗髮類" at bounding box center [350, 88] width 37 height 18
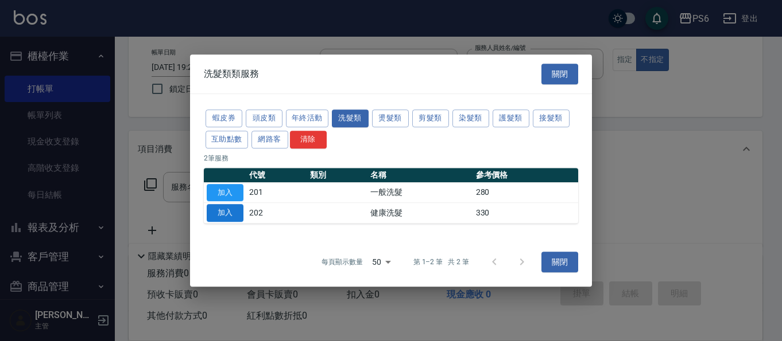
click at [232, 212] on button "加入" at bounding box center [225, 213] width 37 height 18
type input "健康洗髮(202)"
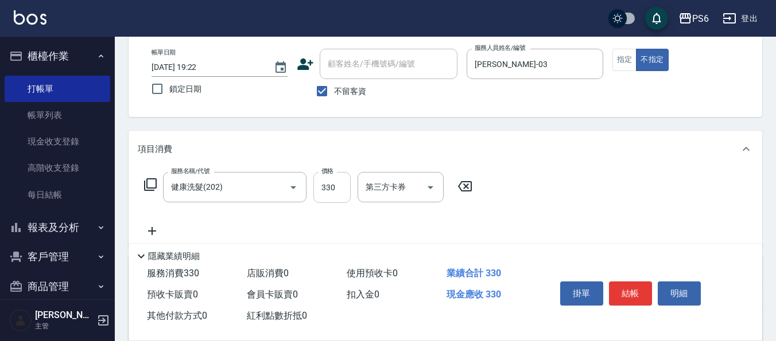
click at [328, 189] on input "330" at bounding box center [331, 187] width 37 height 31
type input "300"
click at [154, 227] on icon at bounding box center [152, 231] width 29 height 14
click at [190, 219] on label "服務名稱/代號" at bounding box center [190, 216] width 38 height 9
click at [190, 222] on input "服務名稱/代號" at bounding box center [226, 232] width 116 height 20
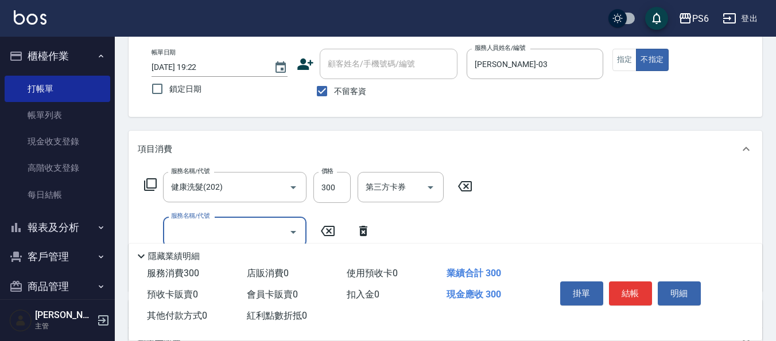
click at [195, 226] on input "服務名稱/代號" at bounding box center [226, 232] width 116 height 20
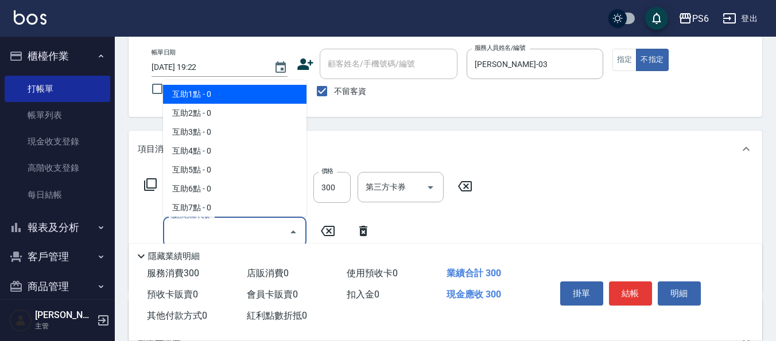
click at [219, 98] on span "互助1點 - 0" at bounding box center [234, 94] width 143 height 19
type input "互助1點(1)"
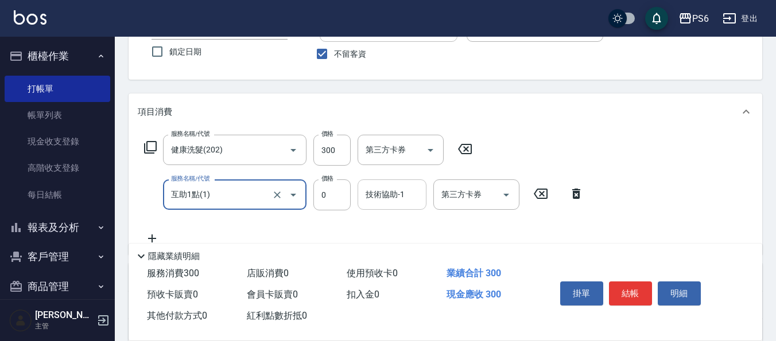
scroll to position [115, 0]
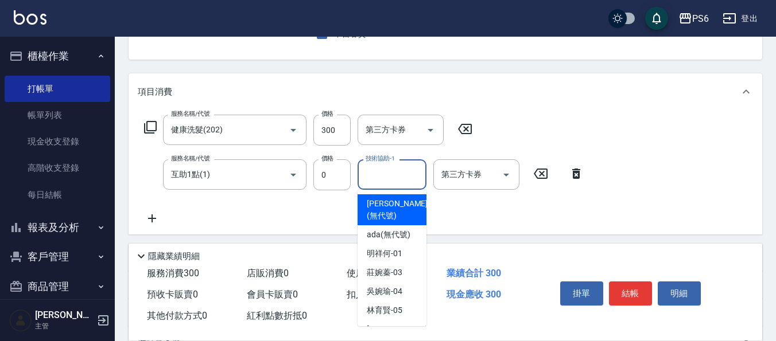
click at [389, 170] on input "技術協助-1" at bounding box center [392, 175] width 59 height 20
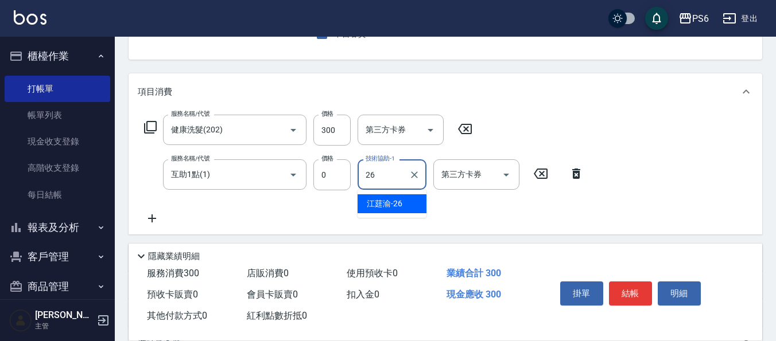
drag, startPoint x: 395, startPoint y: 199, endPoint x: 475, endPoint y: 186, distance: 80.8
click at [396, 199] on span "[PERSON_NAME] -26" at bounding box center [385, 204] width 36 height 12
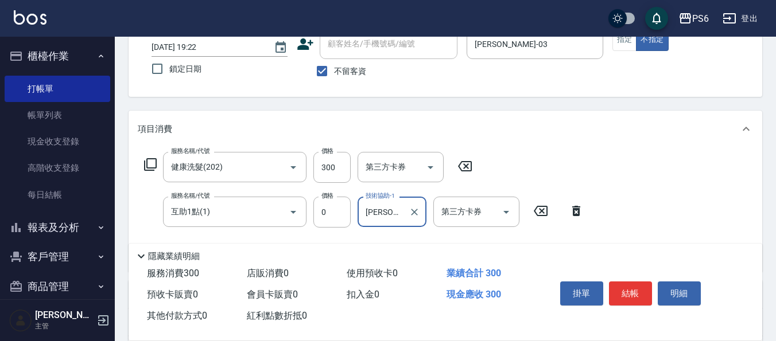
scroll to position [57, 0]
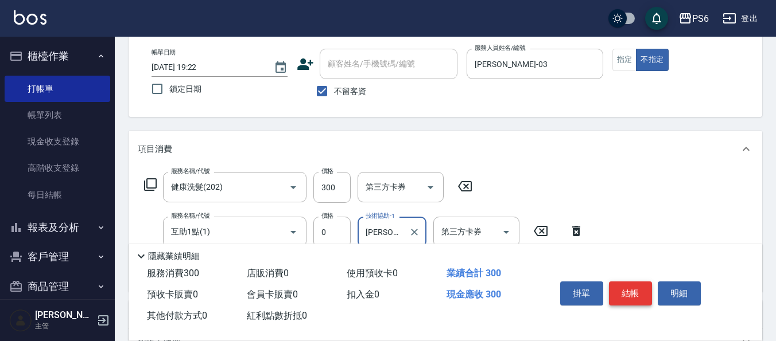
type input "[PERSON_NAME]-26"
click at [644, 292] on button "結帳" at bounding box center [630, 294] width 43 height 24
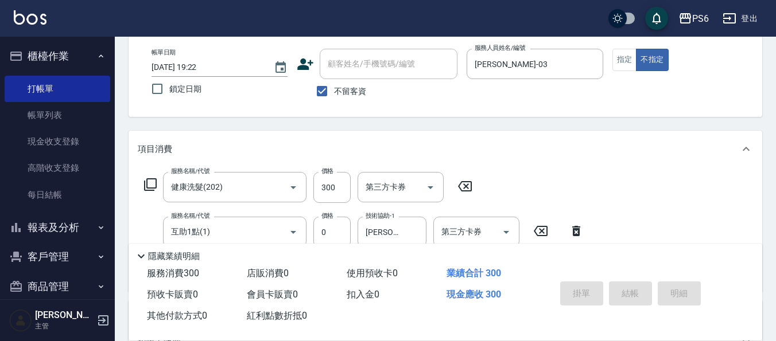
type input "[DATE] 19:23"
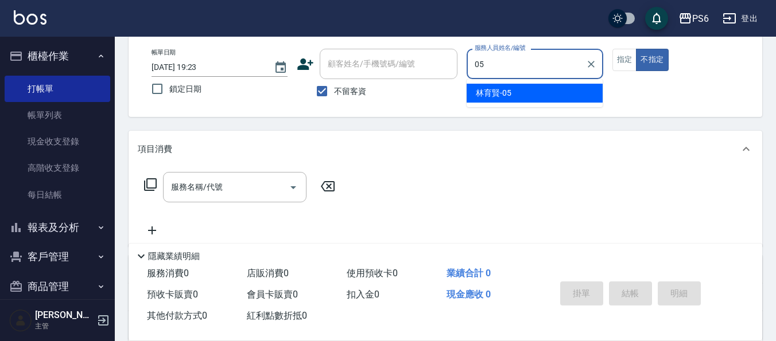
click at [541, 92] on div "[PERSON_NAME]-05" at bounding box center [535, 93] width 136 height 19
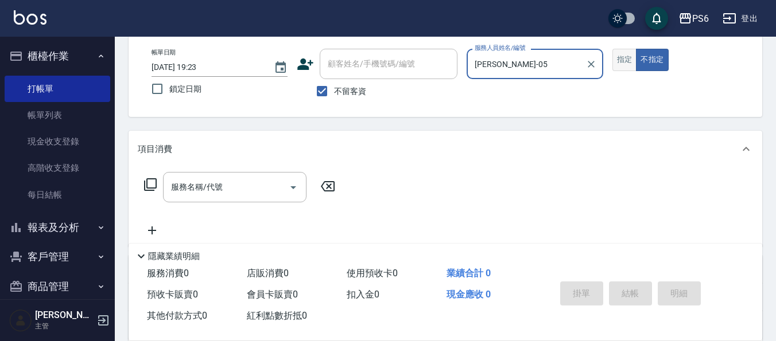
type input "[PERSON_NAME]-05"
click at [629, 61] on button "指定" at bounding box center [624, 60] width 25 height 22
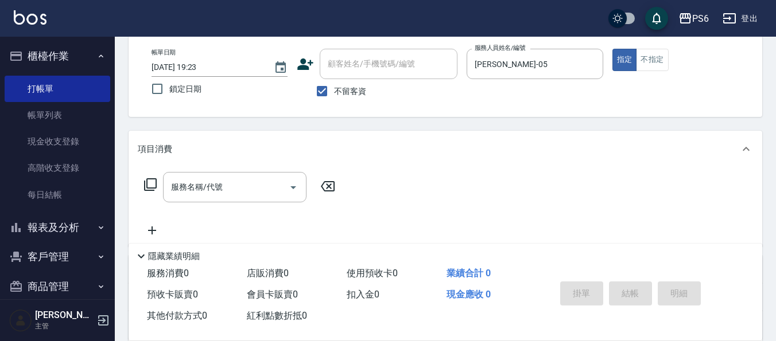
click at [152, 183] on icon at bounding box center [150, 185] width 14 height 14
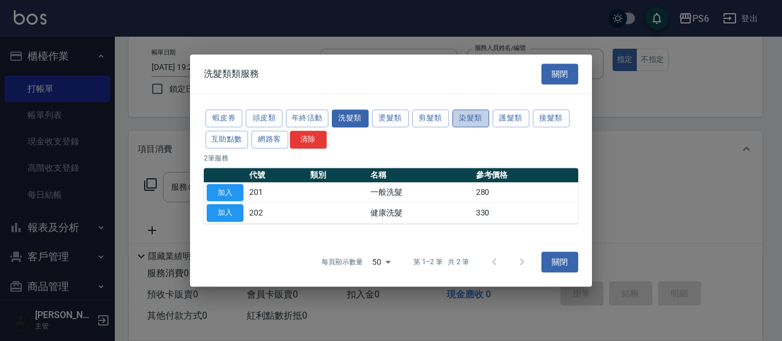
click at [465, 119] on button "染髮類" at bounding box center [470, 119] width 37 height 18
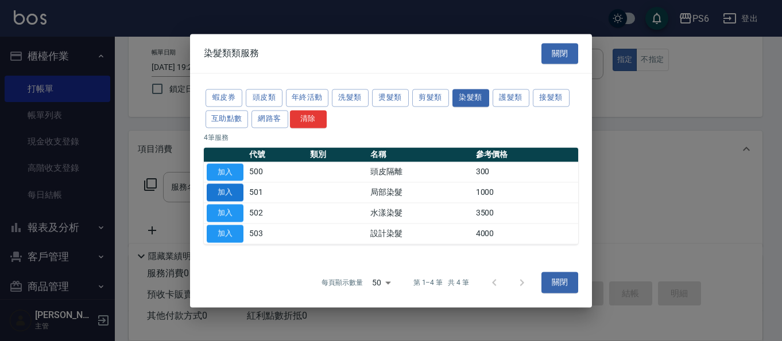
drag, startPoint x: 221, startPoint y: 193, endPoint x: 248, endPoint y: 190, distance: 27.2
click at [222, 193] on button "加入" at bounding box center [225, 193] width 37 height 18
type input "局部染髮(501)"
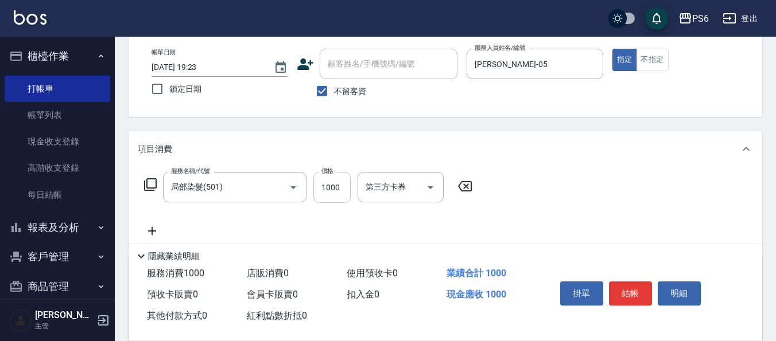
click at [332, 189] on input "1000" at bounding box center [331, 187] width 37 height 31
type input "1300"
click at [151, 227] on icon at bounding box center [152, 231] width 29 height 14
click at [193, 225] on input "服務名稱/代號" at bounding box center [226, 232] width 116 height 20
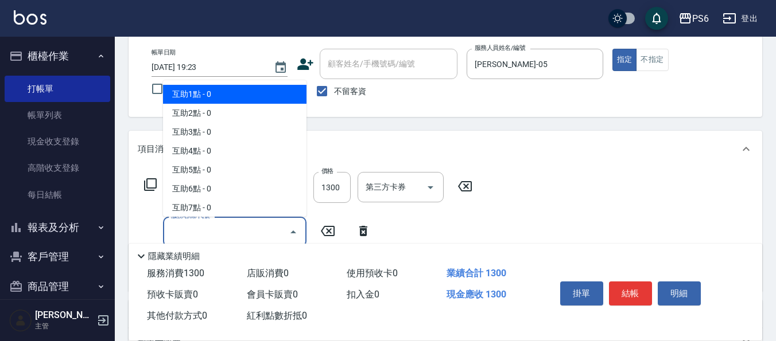
click at [229, 95] on span "互助1點 - 0" at bounding box center [234, 94] width 143 height 19
type input "互助1點(1)"
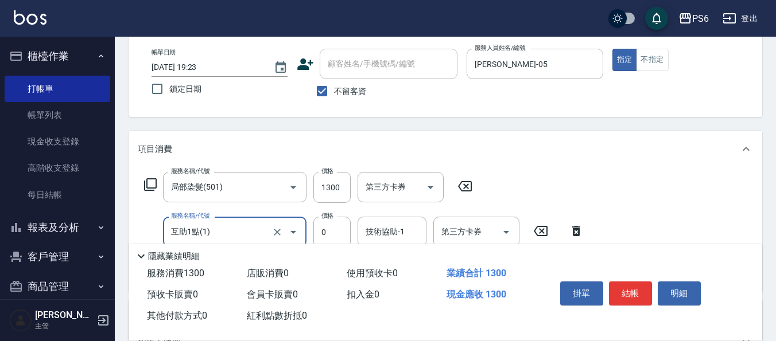
click at [401, 244] on div "隱藏業績明細" at bounding box center [446, 254] width 634 height 20
click at [399, 232] on div "技術協助-1 技術協助-1" at bounding box center [392, 232] width 69 height 30
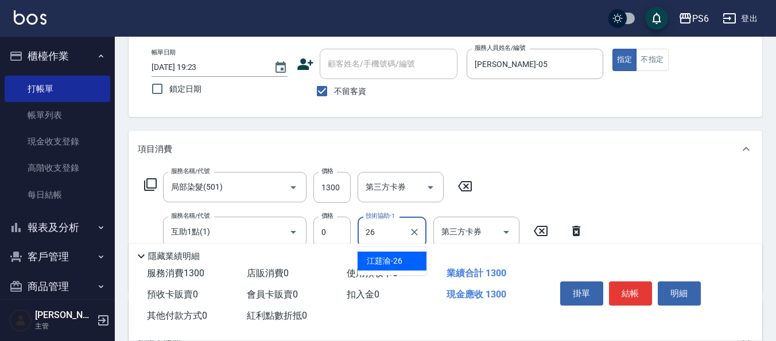
click at [391, 259] on span "[PERSON_NAME] -26" at bounding box center [385, 261] width 36 height 12
type input "[PERSON_NAME]-26"
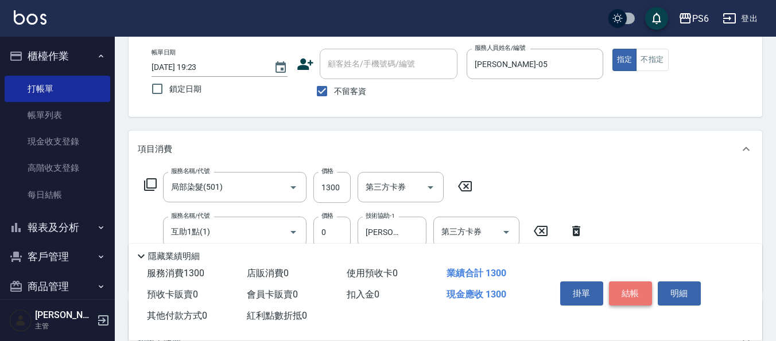
click at [628, 282] on button "結帳" at bounding box center [630, 294] width 43 height 24
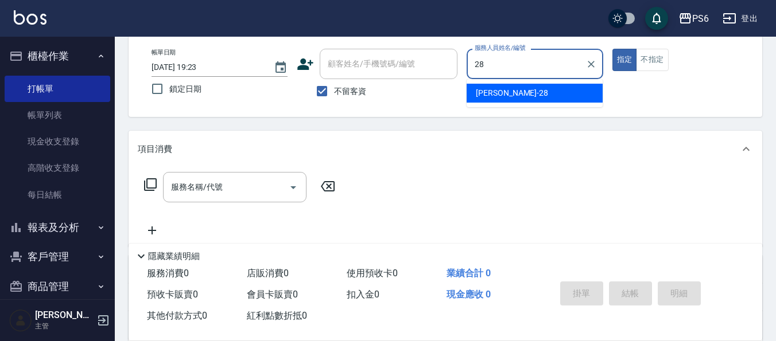
drag, startPoint x: 534, startPoint y: 95, endPoint x: 492, endPoint y: 97, distance: 42.5
click at [534, 94] on div "[PERSON_NAME] -28" at bounding box center [535, 93] width 136 height 19
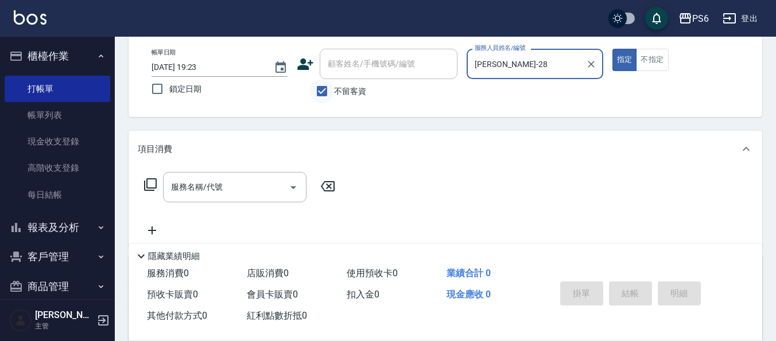
type input "[PERSON_NAME]-28"
click at [325, 94] on input "不留客資" at bounding box center [322, 91] width 24 height 24
checkbox input "false"
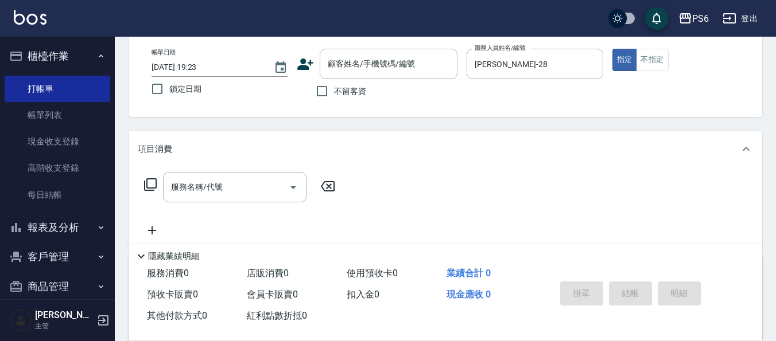
click at [308, 64] on icon at bounding box center [305, 64] width 17 height 17
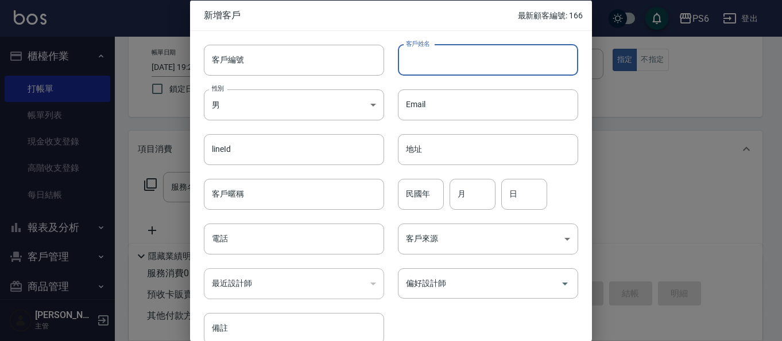
click at [429, 64] on input "客戶姓名" at bounding box center [488, 59] width 180 height 31
drag, startPoint x: 437, startPoint y: 281, endPoint x: 442, endPoint y: 284, distance: 5.9
click at [440, 282] on input "偏好設計師" at bounding box center [479, 284] width 153 height 20
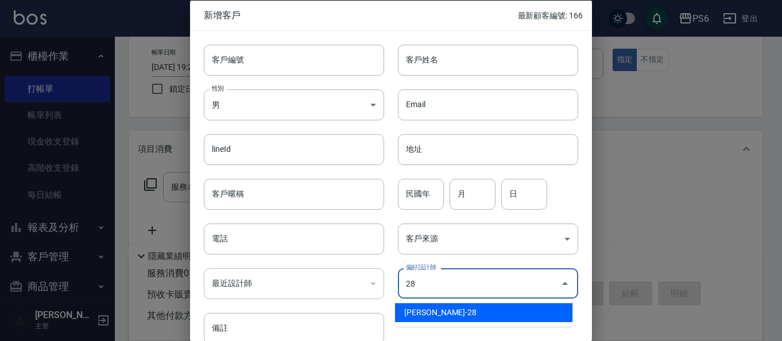
drag, startPoint x: 438, startPoint y: 313, endPoint x: 444, endPoint y: 301, distance: 13.6
click at [438, 313] on li "[PERSON_NAME]-28" at bounding box center [483, 313] width 177 height 19
type input "[PERSON_NAME]"
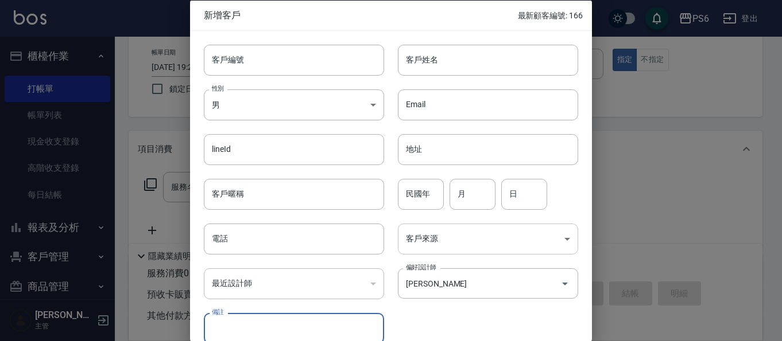
scroll to position [3, 0]
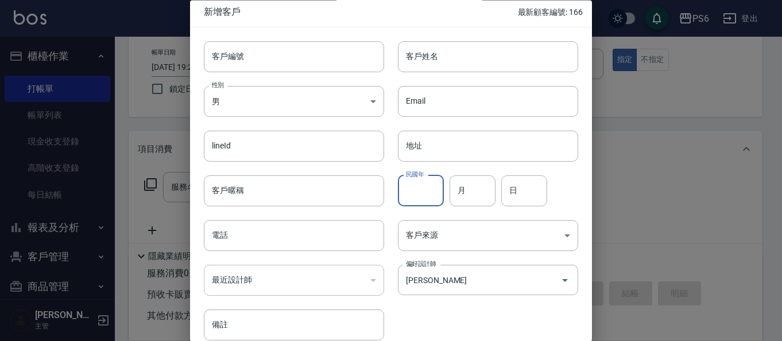
click at [424, 187] on input "民國年" at bounding box center [421, 191] width 46 height 31
click at [256, 247] on input "電話" at bounding box center [294, 236] width 180 height 31
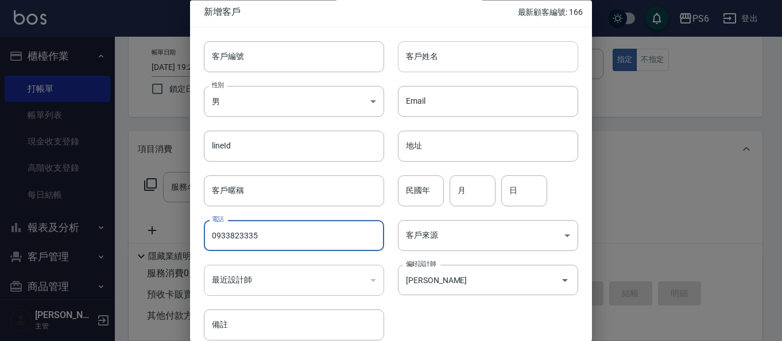
type input "0933823335"
drag, startPoint x: 441, startPoint y: 63, endPoint x: 441, endPoint y: 56, distance: 6.3
click at [441, 60] on input "客戶姓名" at bounding box center [488, 56] width 180 height 31
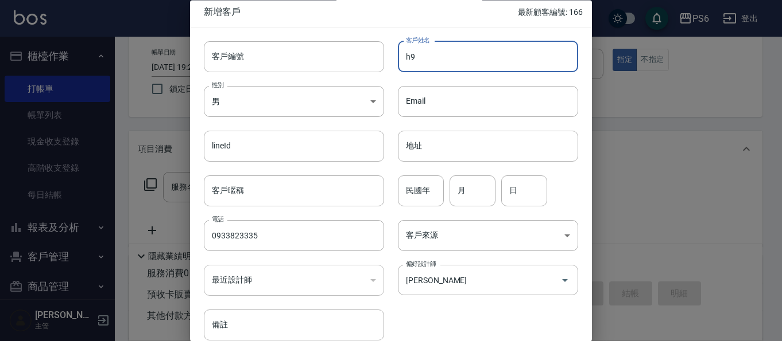
type input "h"
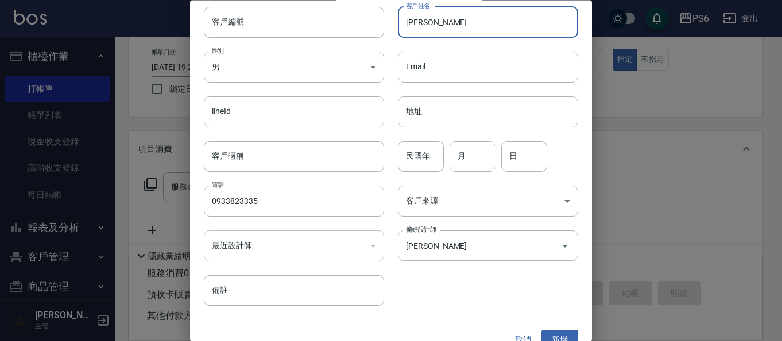
scroll to position [56, 0]
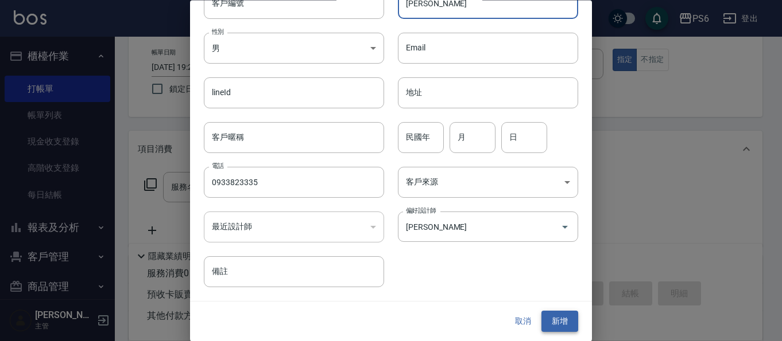
type input "[PERSON_NAME]"
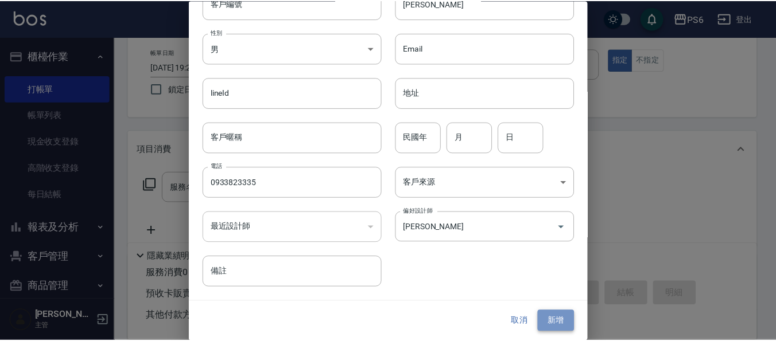
scroll to position [56, 0]
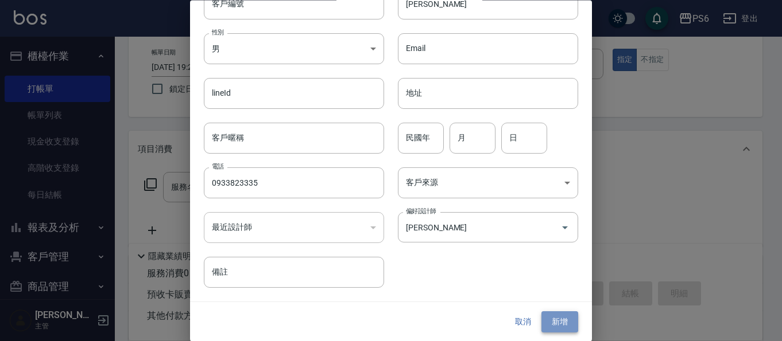
click at [561, 319] on button "新增" at bounding box center [559, 322] width 37 height 21
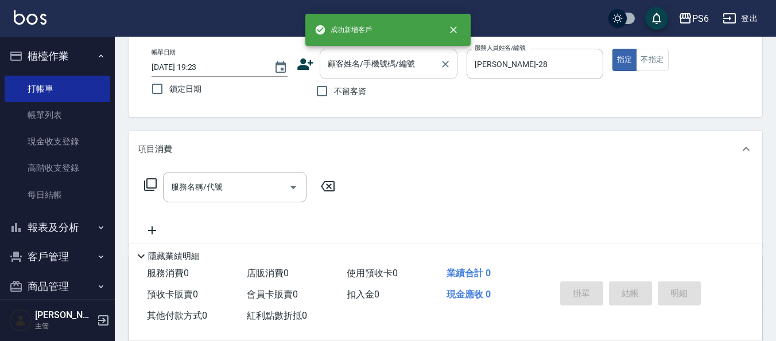
click at [407, 56] on input "顧客姓名/手機號碼/編號" at bounding box center [380, 64] width 110 height 20
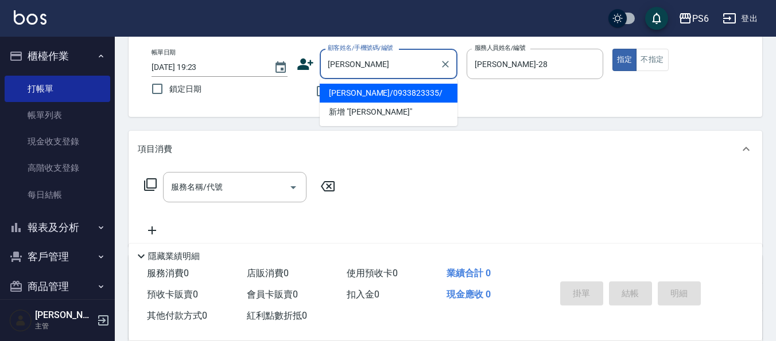
click at [377, 95] on li "[PERSON_NAME]/0933823335/" at bounding box center [389, 93] width 138 height 19
type input "[PERSON_NAME]/0933823335/"
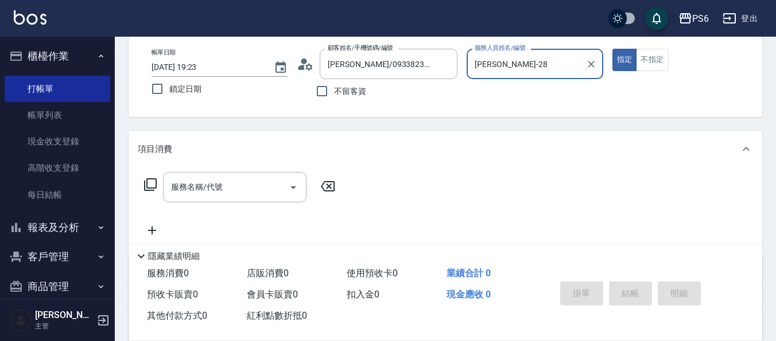
click at [147, 182] on icon at bounding box center [150, 184] width 13 height 13
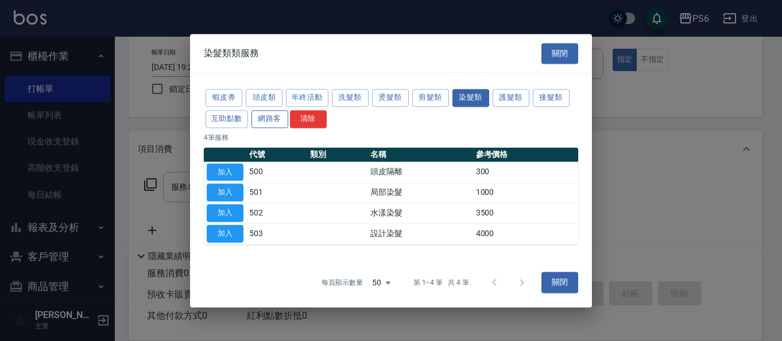
click at [280, 123] on button "網路客" at bounding box center [269, 119] width 37 height 18
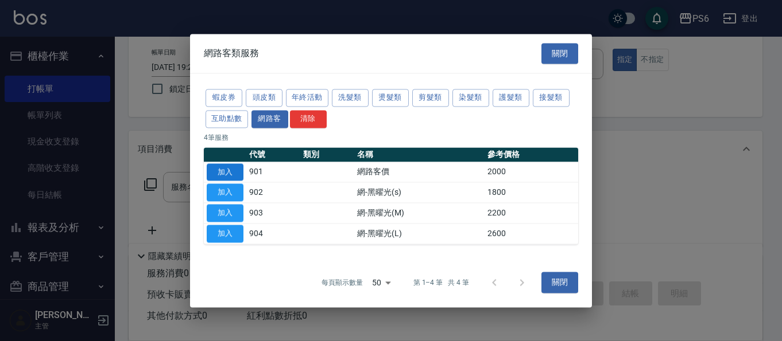
click at [215, 168] on button "加入" at bounding box center [225, 173] width 37 height 18
type input "網路客價(901)"
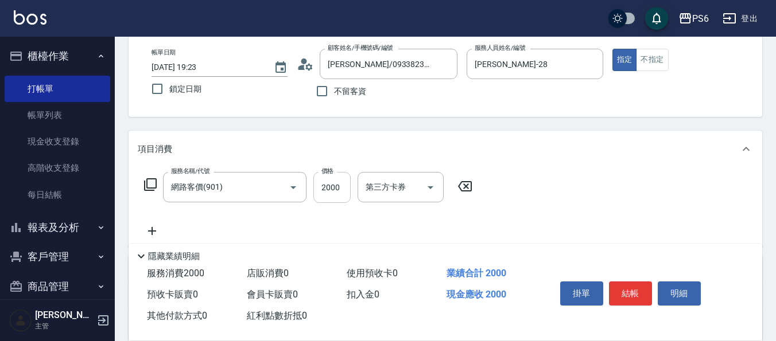
click at [328, 197] on input "2000" at bounding box center [331, 187] width 37 height 31
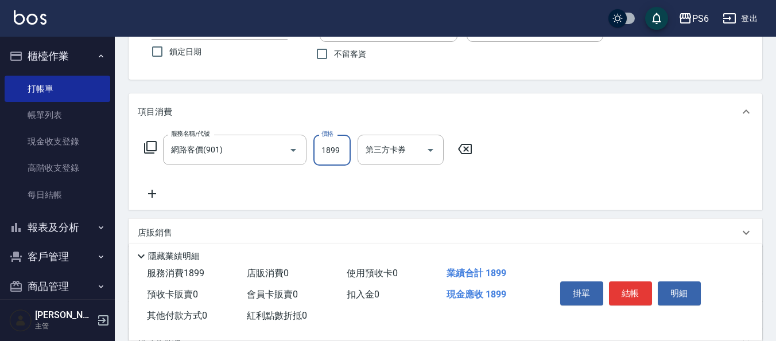
scroll to position [115, 0]
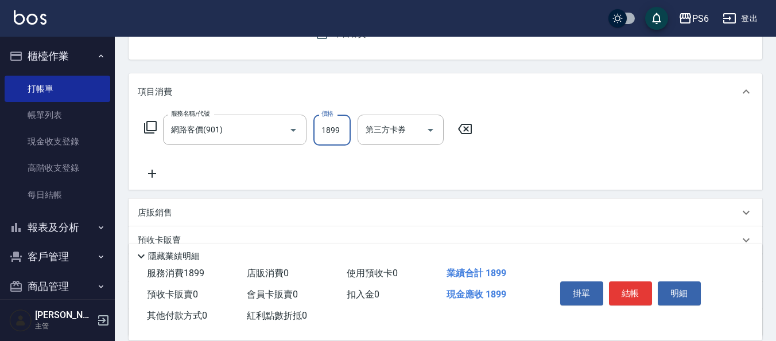
type input "1899"
click at [150, 172] on icon at bounding box center [152, 174] width 29 height 14
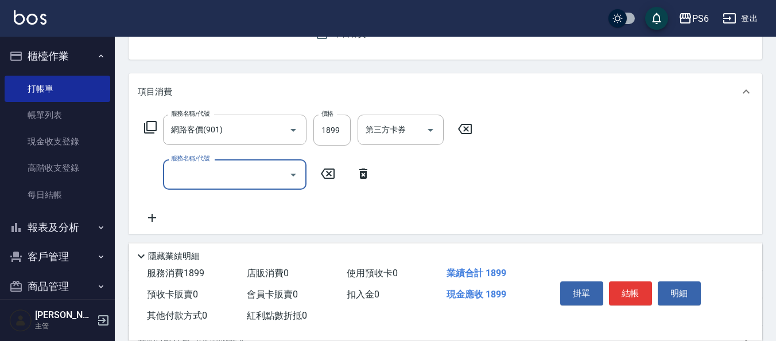
click at [203, 180] on input "服務名稱/代號" at bounding box center [226, 175] width 116 height 20
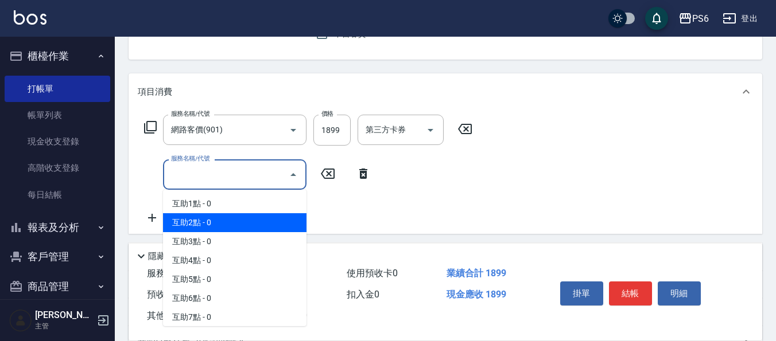
click at [221, 219] on span "互助2點 - 0" at bounding box center [234, 222] width 143 height 19
type input "互助2點(2)"
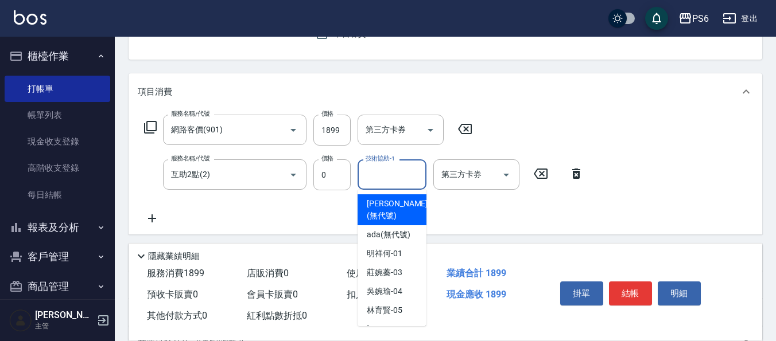
click at [384, 177] on input "技術協助-1" at bounding box center [392, 175] width 59 height 20
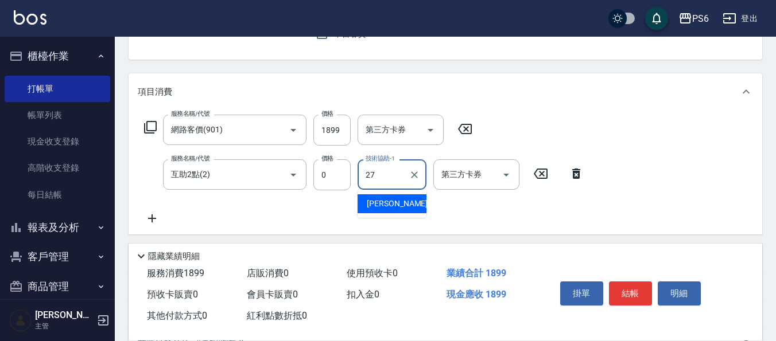
click at [410, 207] on div "[PERSON_NAME]-27" at bounding box center [392, 204] width 69 height 19
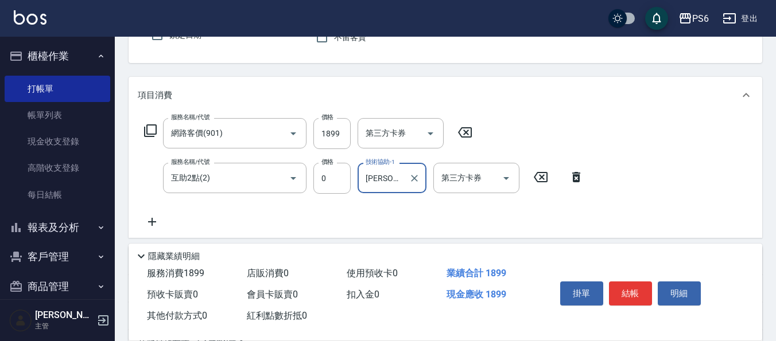
scroll to position [0, 0]
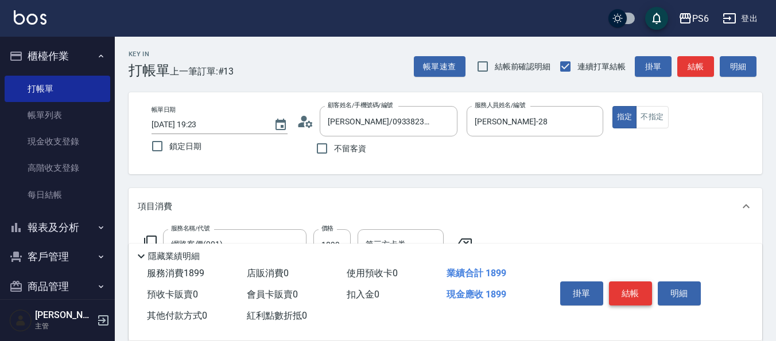
type input "[PERSON_NAME]-27"
click at [625, 291] on button "結帳" at bounding box center [630, 294] width 43 height 24
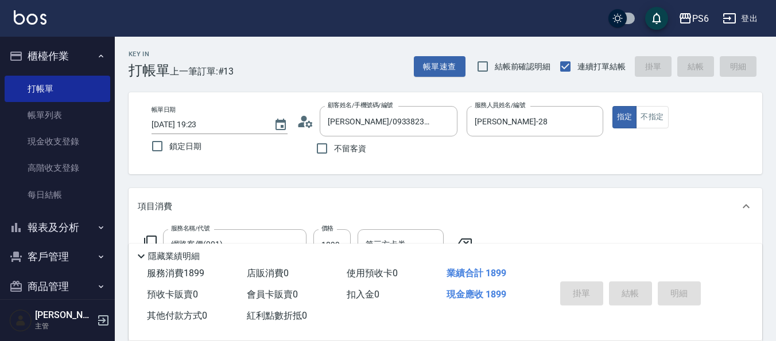
type input "[DATE] 19:26"
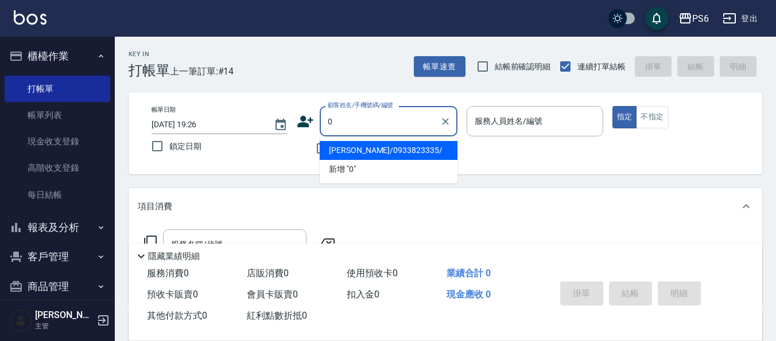
type input "09"
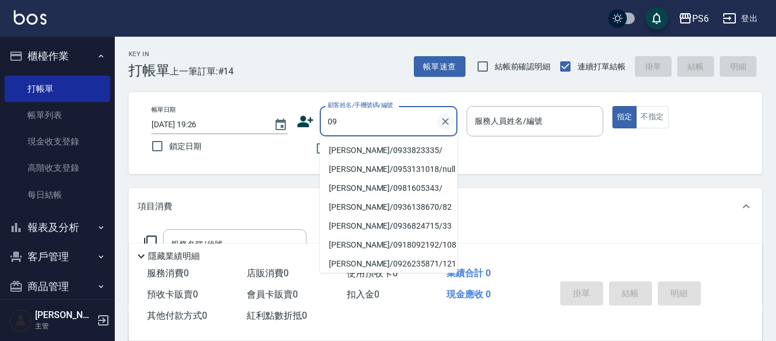
click at [446, 123] on icon "Clear" at bounding box center [445, 121] width 11 height 11
click at [511, 122] on input "服務人員姓名/編號" at bounding box center [535, 121] width 126 height 20
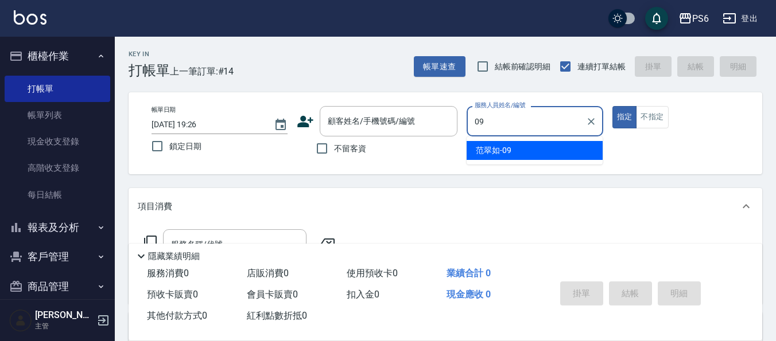
click at [508, 158] on div "[PERSON_NAME]-09" at bounding box center [535, 150] width 136 height 19
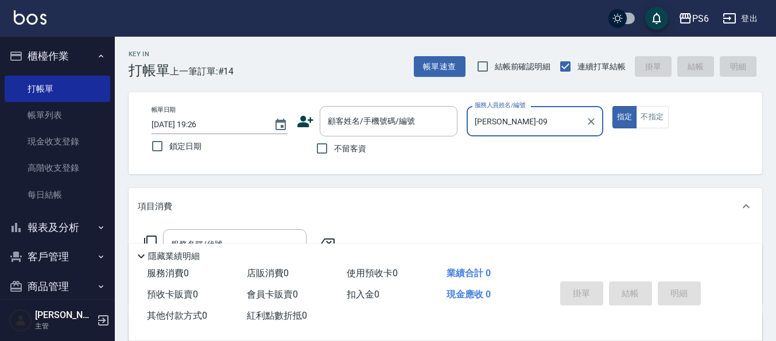
scroll to position [57, 0]
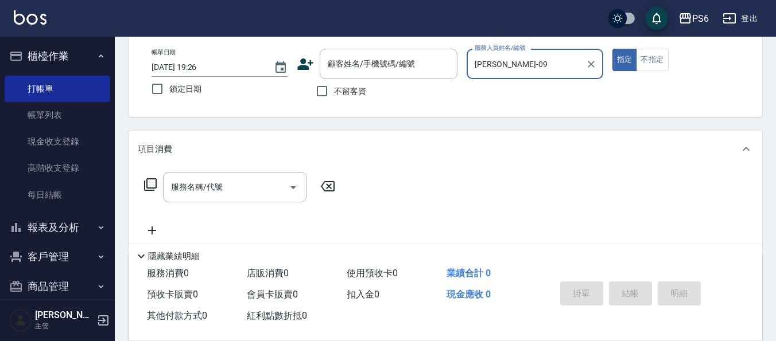
type input "[PERSON_NAME]-09"
click at [149, 188] on icon at bounding box center [150, 184] width 13 height 13
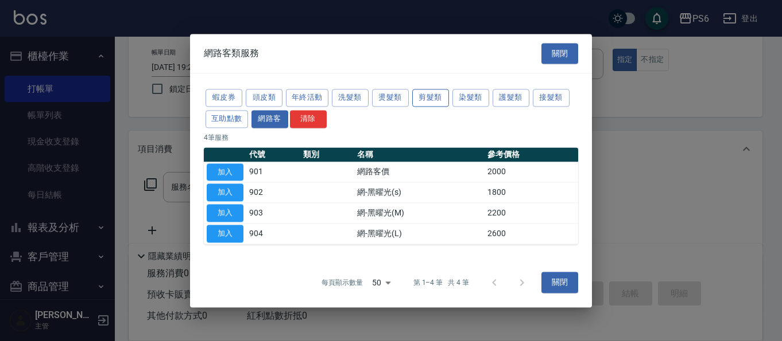
click at [442, 98] on button "剪髮類" at bounding box center [430, 98] width 37 height 18
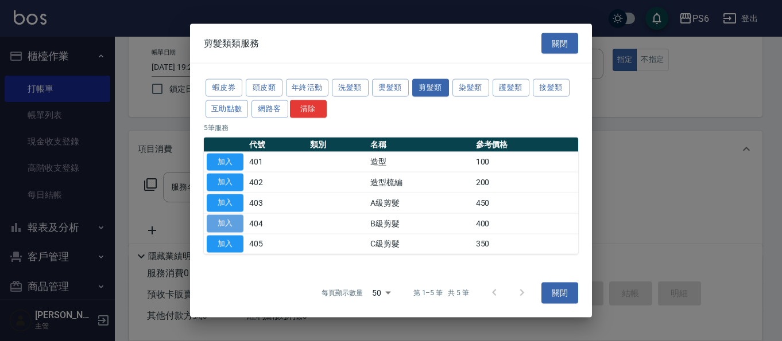
click at [229, 222] on button "加入" at bounding box center [225, 224] width 37 height 18
type input "B級剪髮(404)"
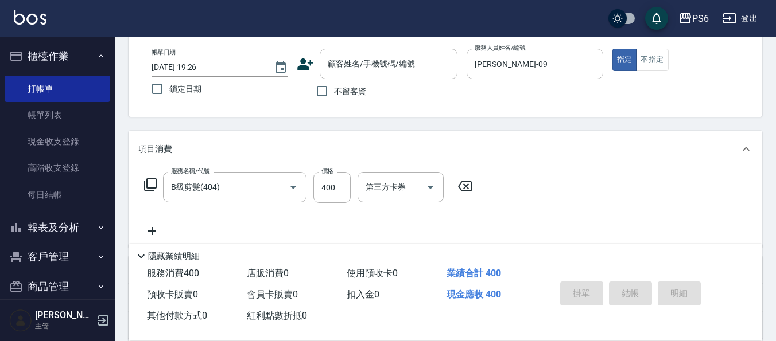
click at [353, 90] on span "不留客資" at bounding box center [350, 92] width 32 height 12
click at [334, 90] on input "不留客資" at bounding box center [322, 91] width 24 height 24
checkbox input "true"
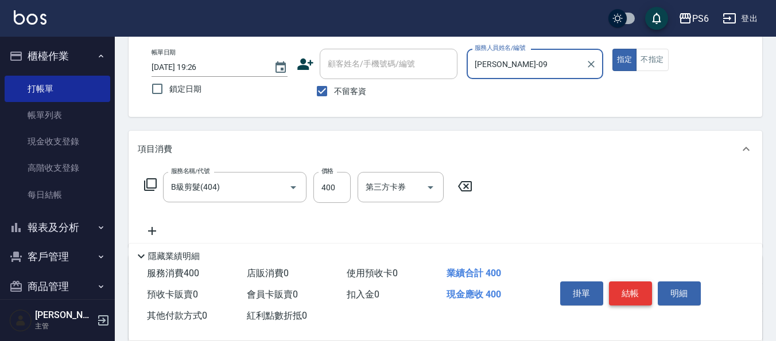
click at [628, 294] on button "結帳" at bounding box center [630, 294] width 43 height 24
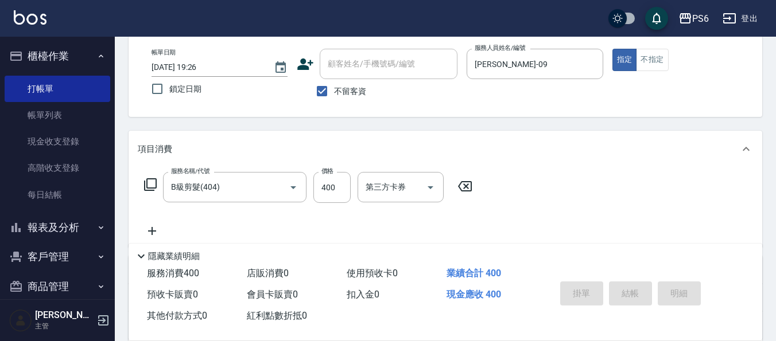
type input "[DATE] 19:27"
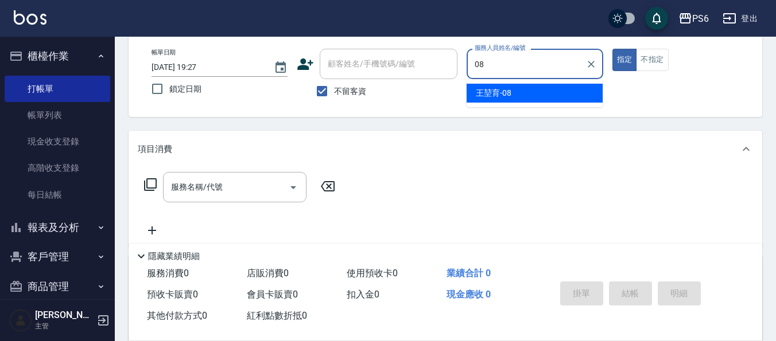
click at [549, 88] on div "[PERSON_NAME]-08" at bounding box center [535, 93] width 136 height 19
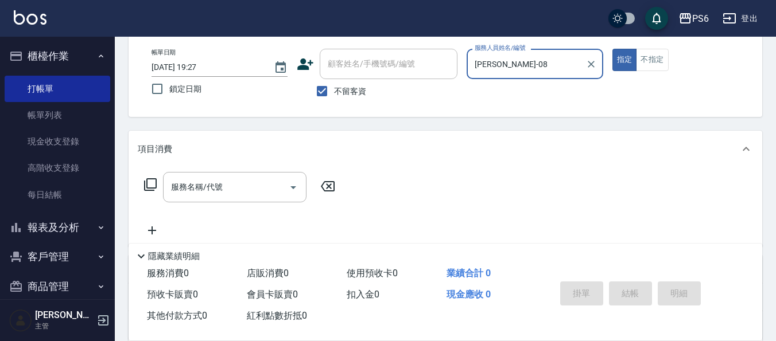
type input "[PERSON_NAME]-08"
click at [146, 181] on icon at bounding box center [150, 184] width 13 height 13
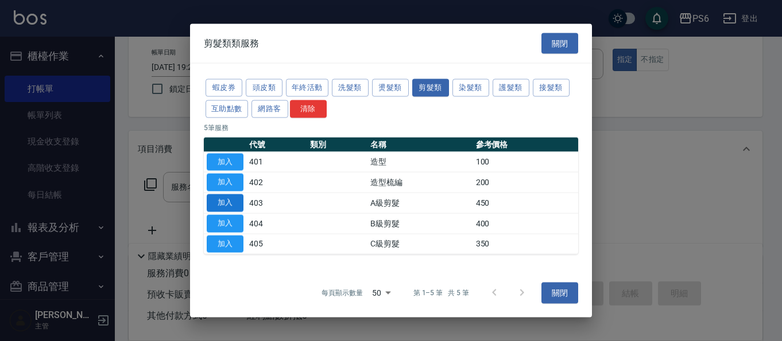
click at [231, 206] on button "加入" at bounding box center [225, 204] width 37 height 18
type input "A級剪髮(403)"
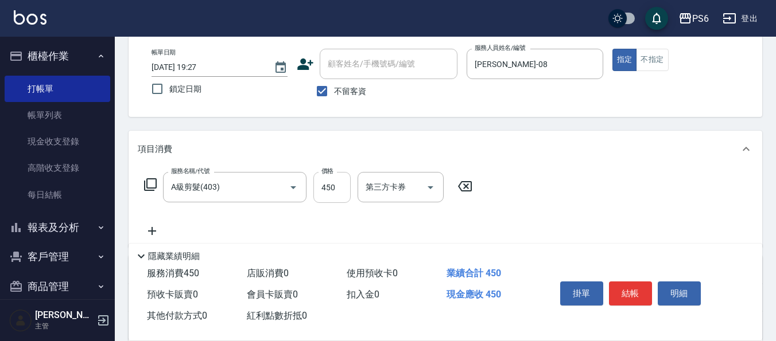
click at [337, 189] on input "450" at bounding box center [331, 187] width 37 height 31
type input "700"
click at [646, 293] on button "結帳" at bounding box center [630, 294] width 43 height 24
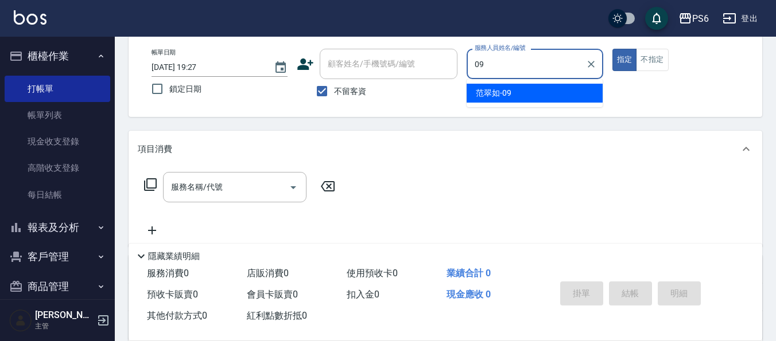
click at [553, 88] on div "[PERSON_NAME]-09" at bounding box center [535, 93] width 136 height 19
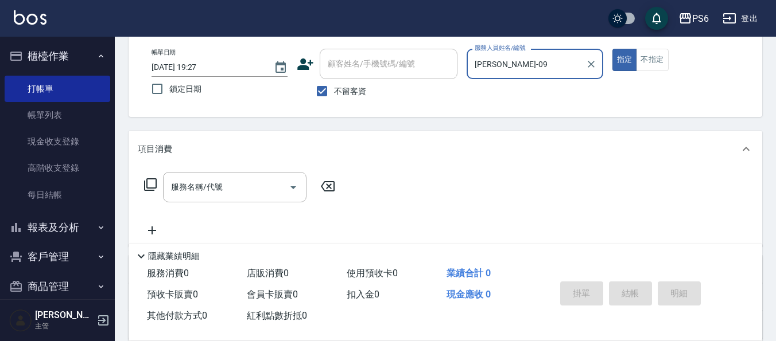
type input "[PERSON_NAME]-09"
click at [149, 182] on icon at bounding box center [150, 185] width 14 height 14
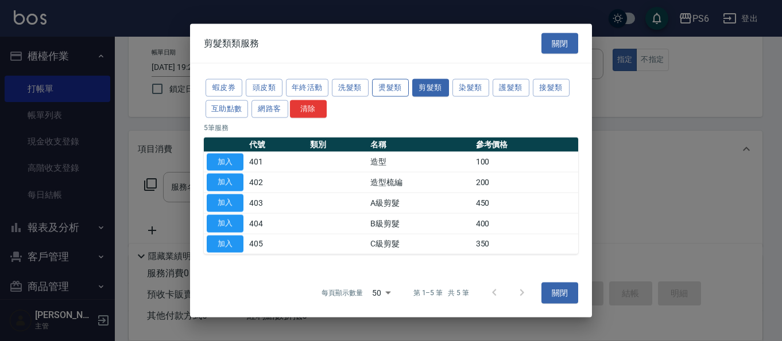
click at [394, 91] on button "燙髮類" at bounding box center [390, 88] width 37 height 18
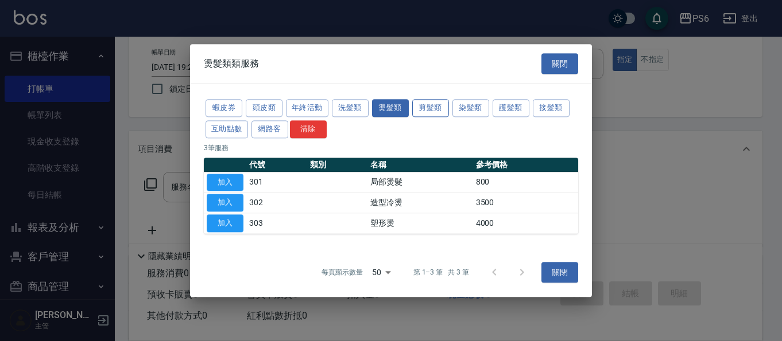
click at [423, 115] on button "剪髮類" at bounding box center [430, 108] width 37 height 18
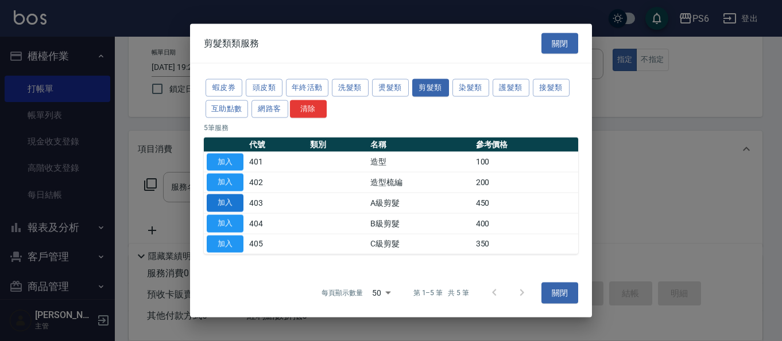
click at [229, 203] on button "加入" at bounding box center [225, 204] width 37 height 18
type input "A級剪髮(403)"
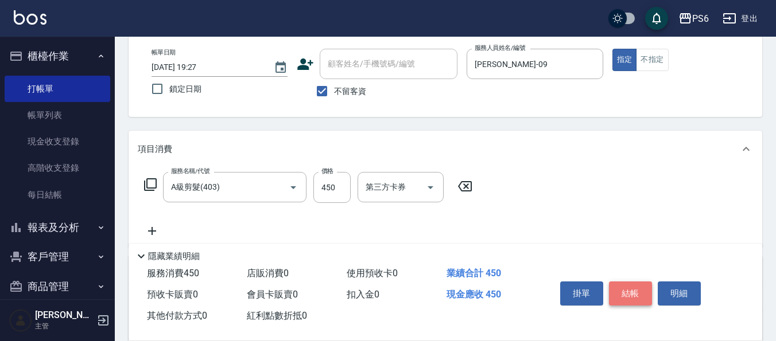
click at [627, 296] on button "結帳" at bounding box center [630, 294] width 43 height 24
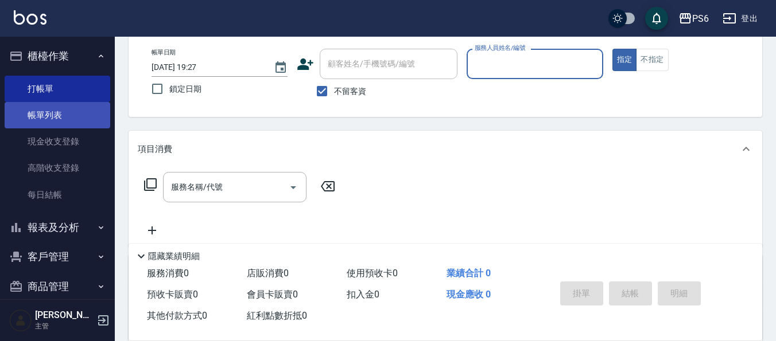
click at [61, 114] on link "帳單列表" at bounding box center [58, 115] width 106 height 26
